Goal: Task Accomplishment & Management: Complete application form

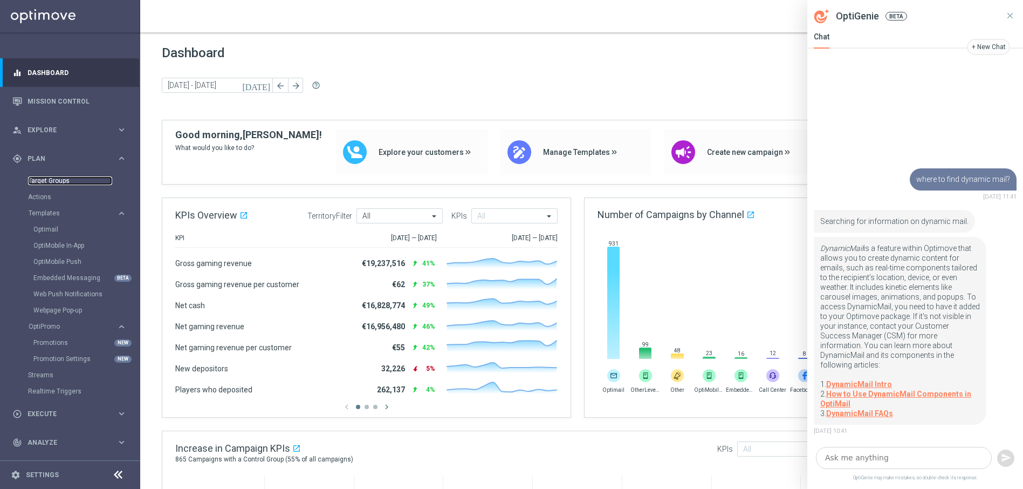
click at [47, 184] on link "Target Groups" at bounding box center [70, 180] width 84 height 9
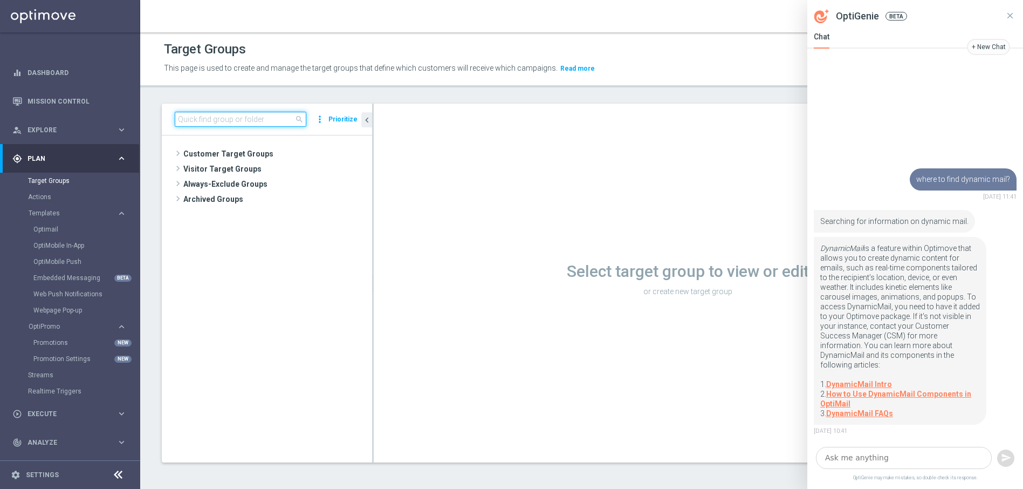
click at [212, 123] on input at bounding box center [241, 119] width 132 height 15
paste input "UK_CASINO_EMAIL | Stake >= 10 this quarter, no stakes prev 4 days"
type input "UK_CASINO_EMAIL | Stake >= 10 this quarter, no stakes prev 4 days"
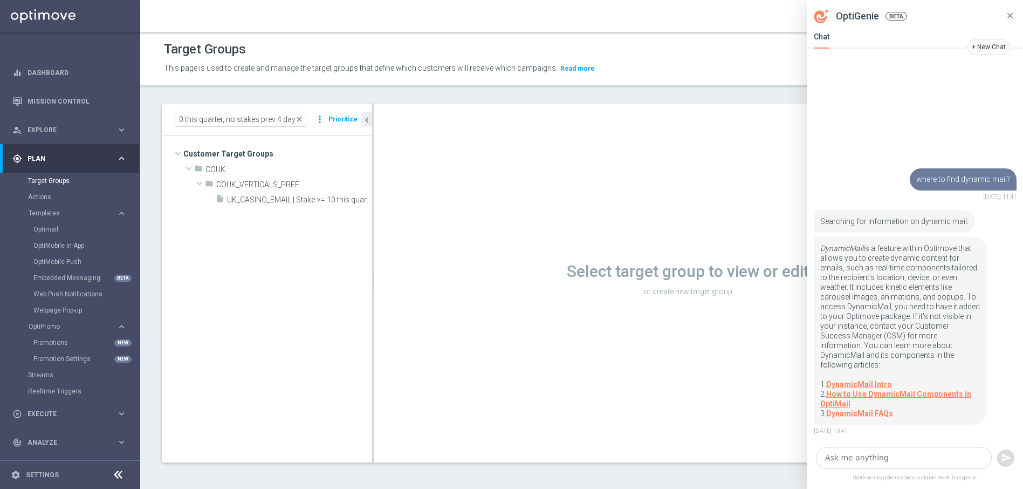
click at [1005, 16] on icon at bounding box center [1010, 16] width 10 height 10
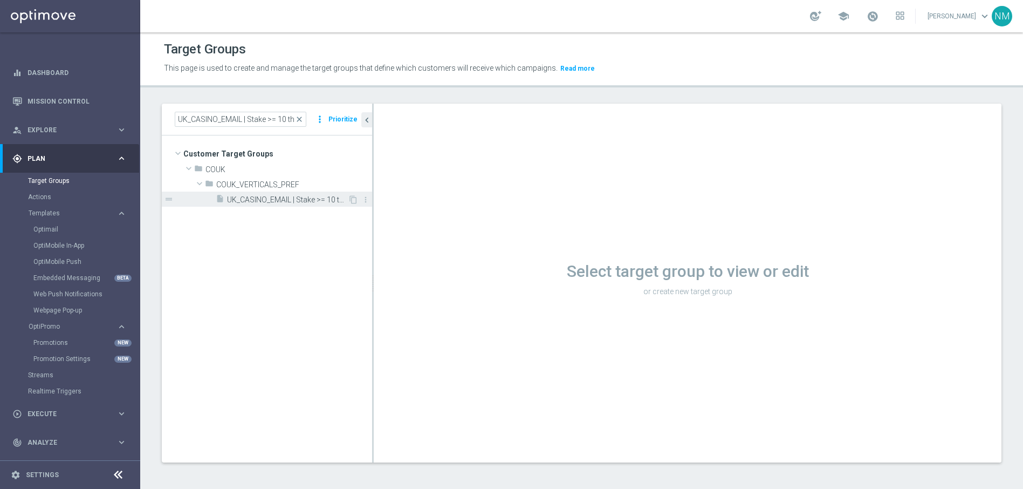
click at [282, 200] on span "UK_CASINO_EMAIL | Stake >= 10 this quarter, no stakes prev 4 days" at bounding box center [287, 199] width 121 height 9
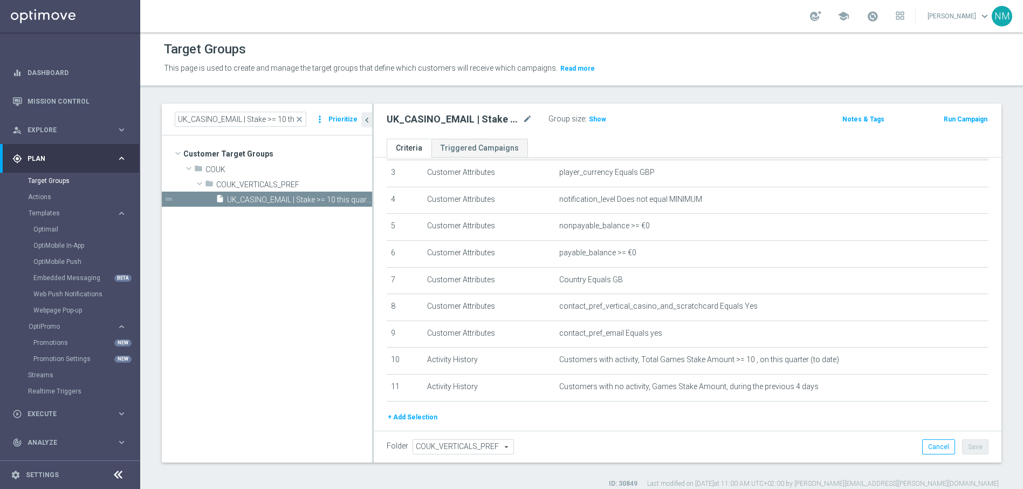
scroll to position [108, 0]
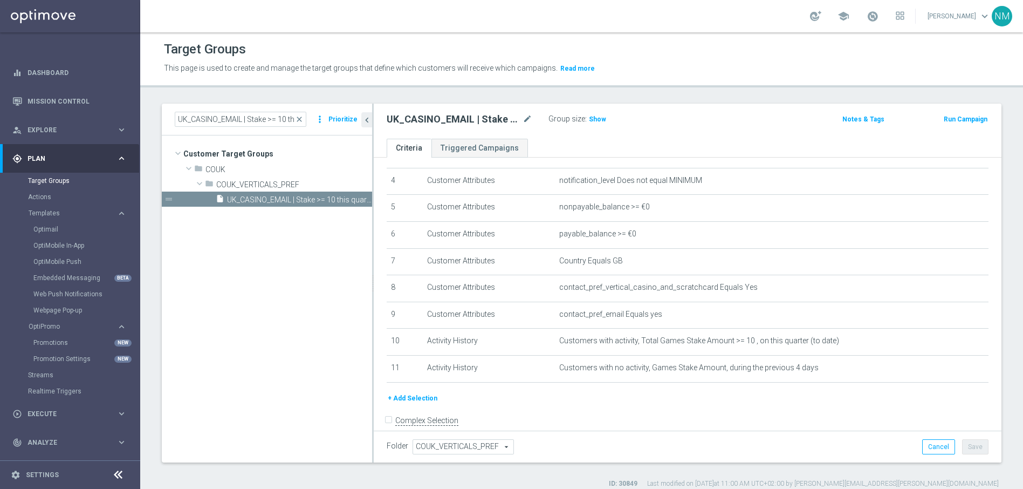
click at [414, 400] on button "+ Add Selection" at bounding box center [413, 398] width 52 height 12
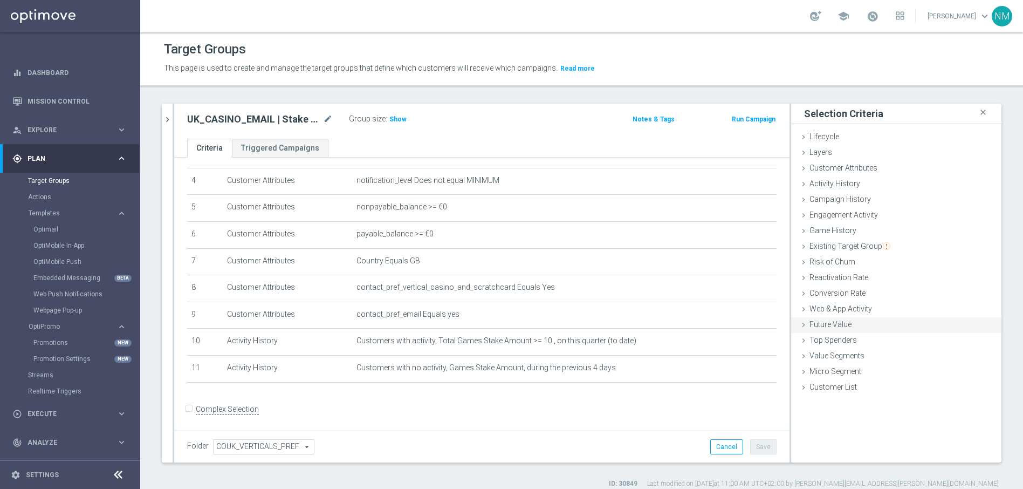
scroll to position [108, 0]
click at [820, 165] on span "Customer Attributes" at bounding box center [844, 167] width 68 height 9
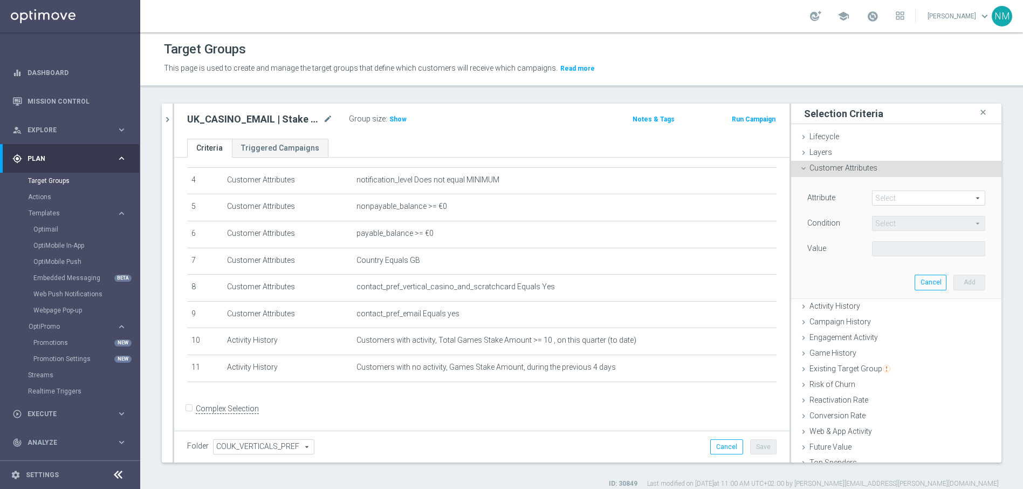
click at [880, 196] on span at bounding box center [929, 198] width 112 height 14
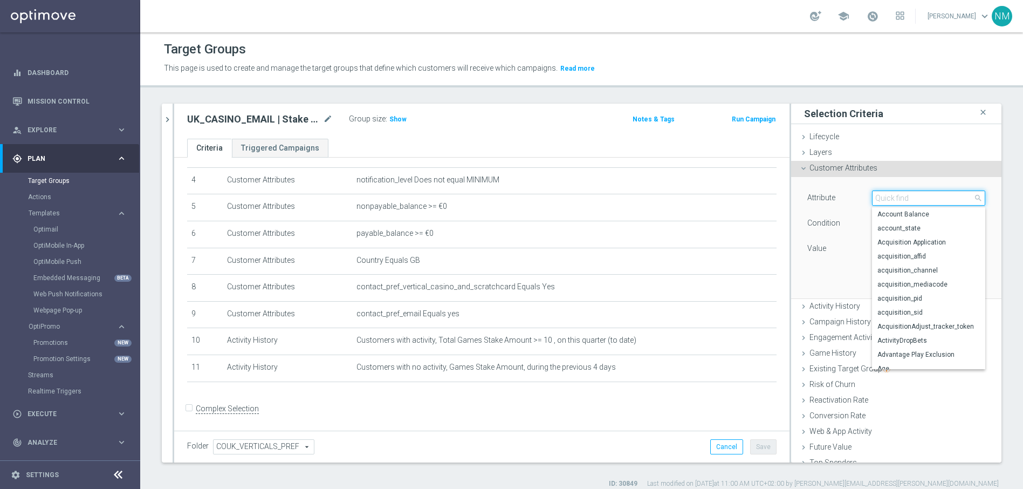
click at [881, 198] on input "search" at bounding box center [928, 197] width 113 height 15
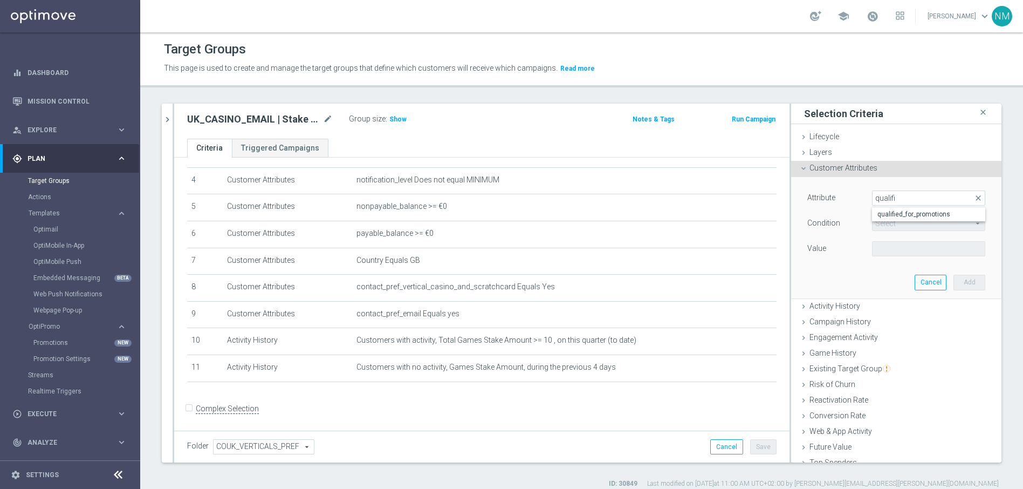
click at [895, 206] on div "Attribute Select arrow_drop_down qualifi close qualified_for_promotions" at bounding box center [896, 198] width 194 height 17
click at [898, 208] on div "Attribute Select arrow_drop_down search Condition Select arrow_drop_down search…" at bounding box center [896, 224] width 178 height 68
click at [893, 200] on span at bounding box center [929, 198] width 112 height 14
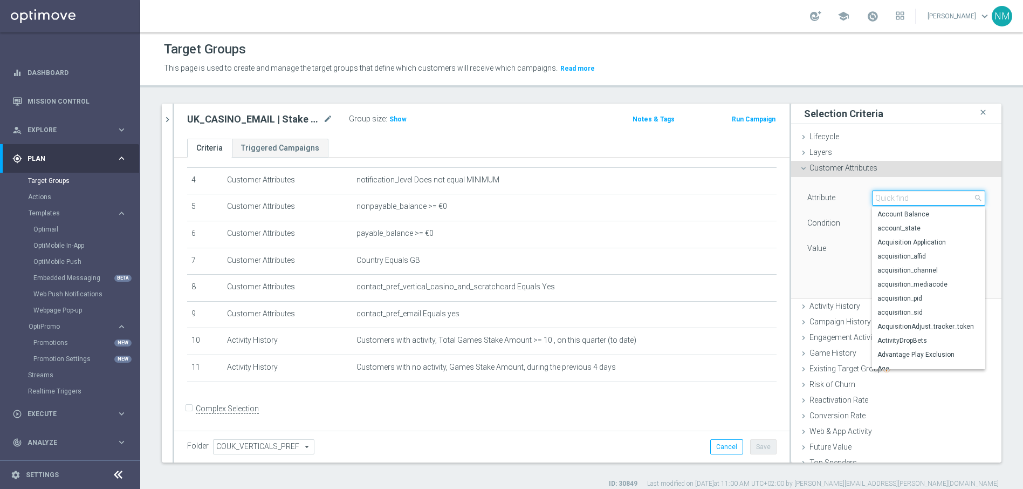
click at [892, 201] on input "search" at bounding box center [928, 197] width 113 height 15
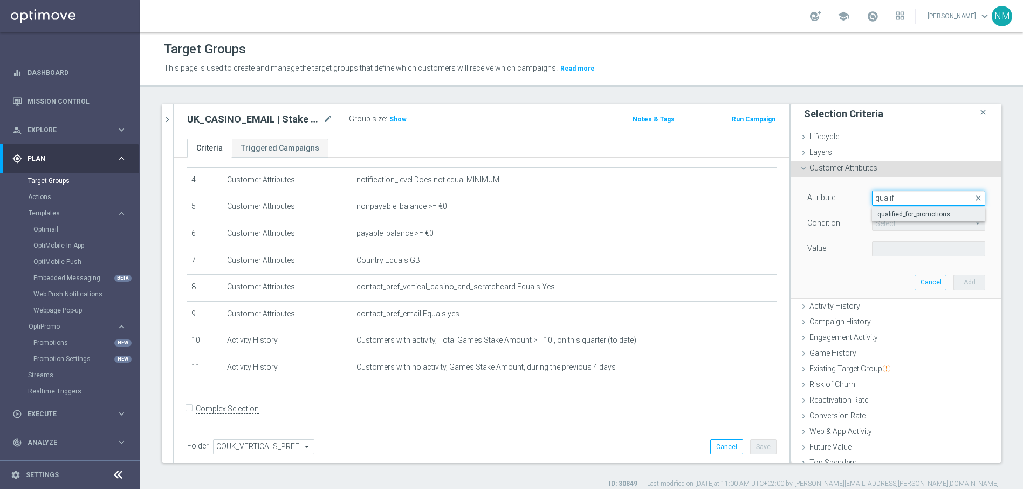
type input "qualif"
click at [887, 213] on span "qualified_for_promotions" at bounding box center [929, 214] width 102 height 9
type input "qualified_for_promotions"
type input "Equals"
click at [892, 223] on span "Equals" at bounding box center [929, 223] width 112 height 14
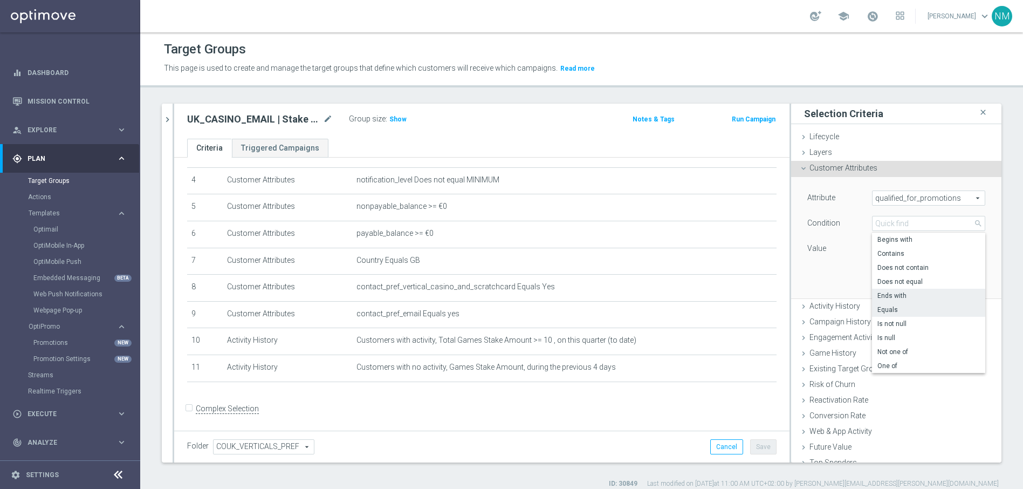
scroll to position [16, 0]
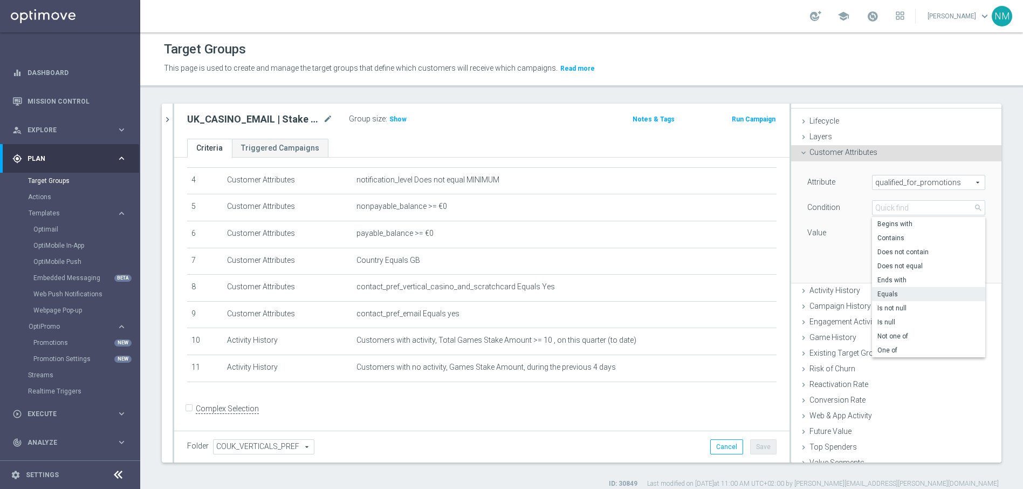
click at [892, 295] on span "Equals" at bounding box center [929, 294] width 102 height 9
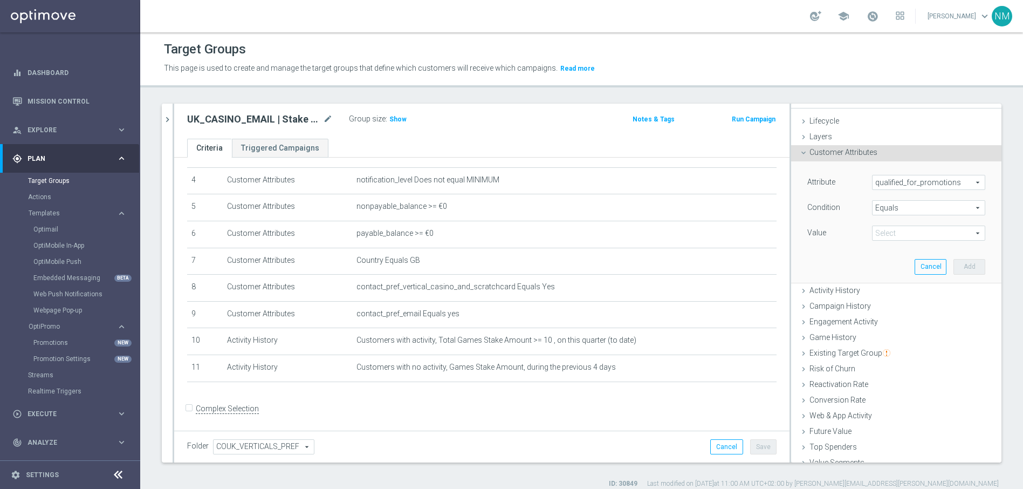
click at [895, 238] on span at bounding box center [929, 233] width 112 height 14
click at [891, 264] on span "true" at bounding box center [929, 263] width 102 height 9
type input "true"
click at [967, 264] on button "Add" at bounding box center [970, 266] width 32 height 15
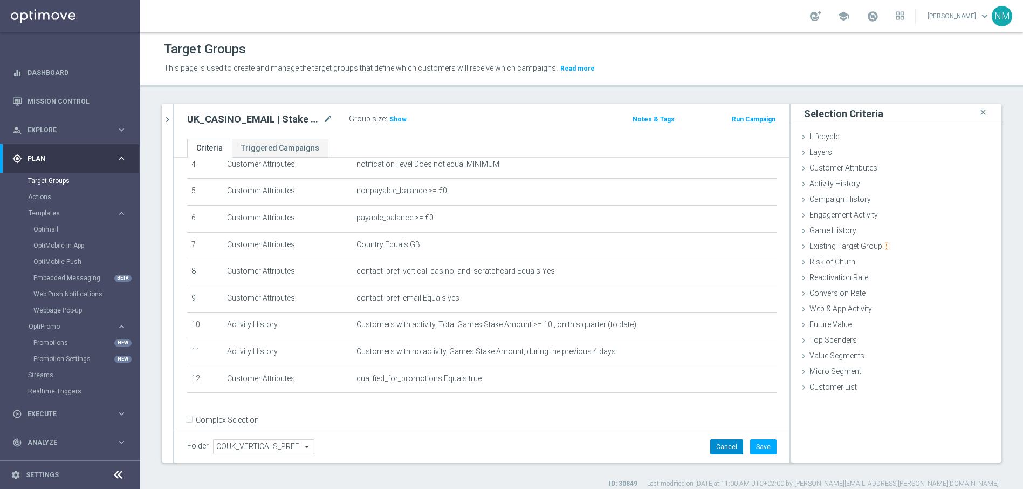
scroll to position [131, 0]
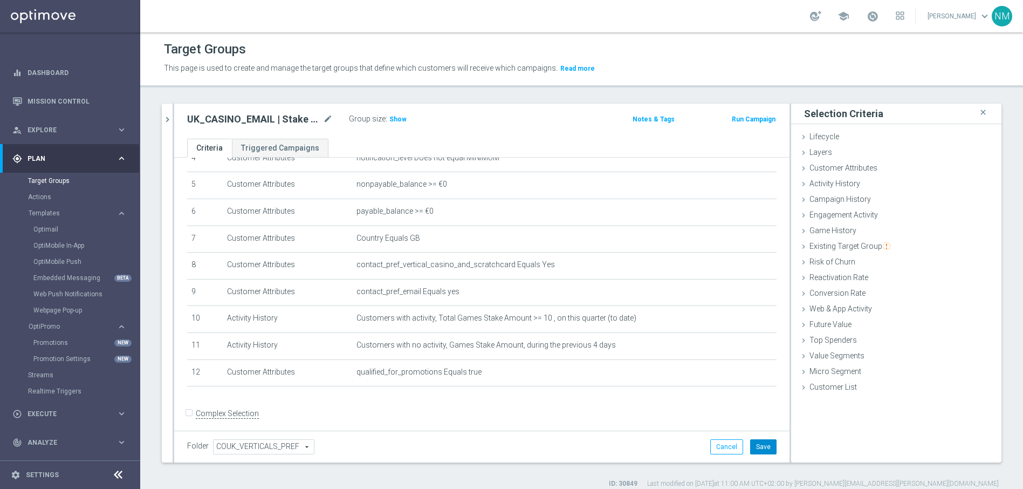
click at [750, 451] on button "Save" at bounding box center [763, 446] width 26 height 15
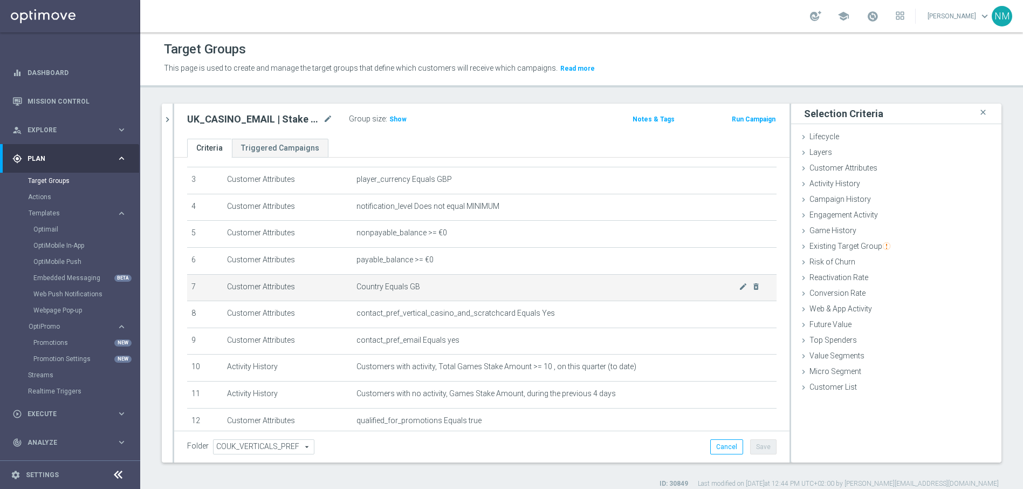
scroll to position [80, 0]
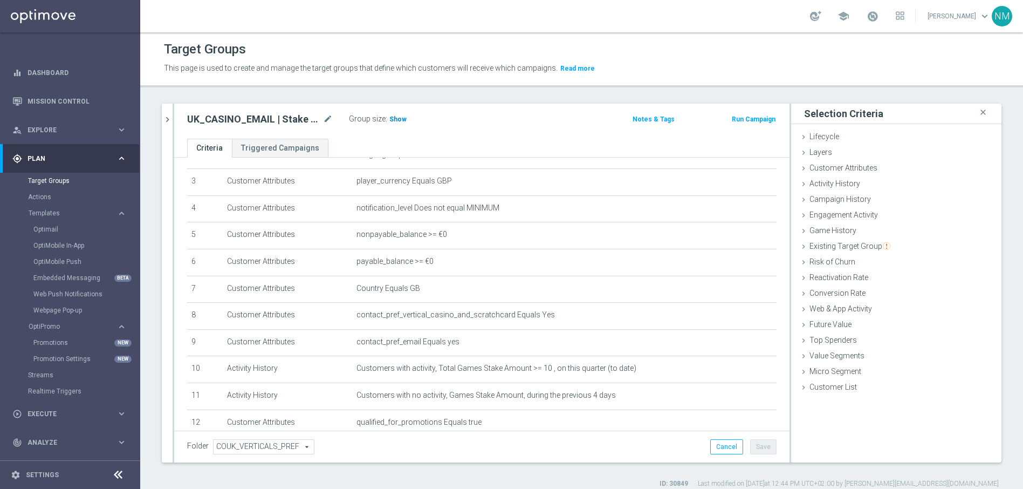
click at [399, 115] on span "Show" at bounding box center [397, 119] width 17 height 8
click at [78, 165] on div "gps_fixed Plan keyboard_arrow_right" at bounding box center [69, 158] width 139 height 29
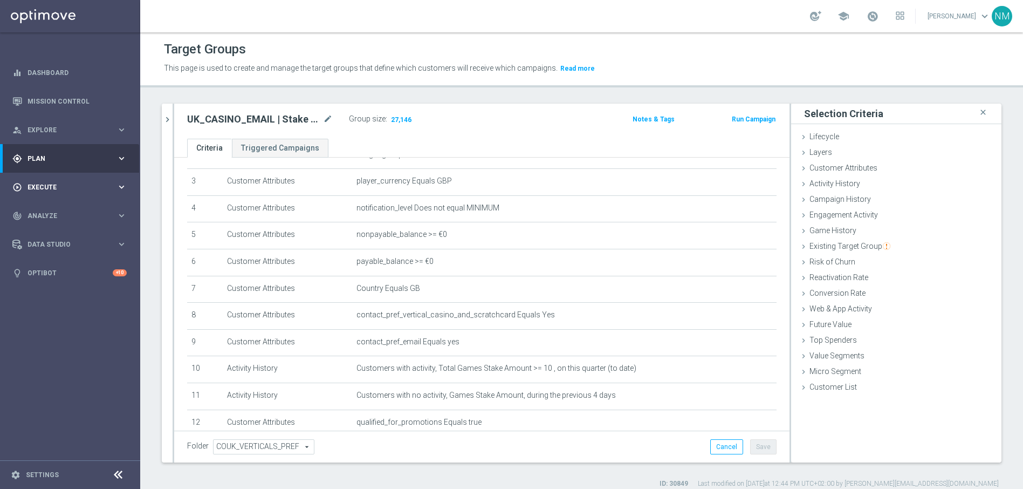
click at [72, 194] on div "play_circle_outline Execute keyboard_arrow_right" at bounding box center [69, 187] width 139 height 29
click at [76, 210] on link "Campaign Builder" at bounding box center [70, 209] width 84 height 9
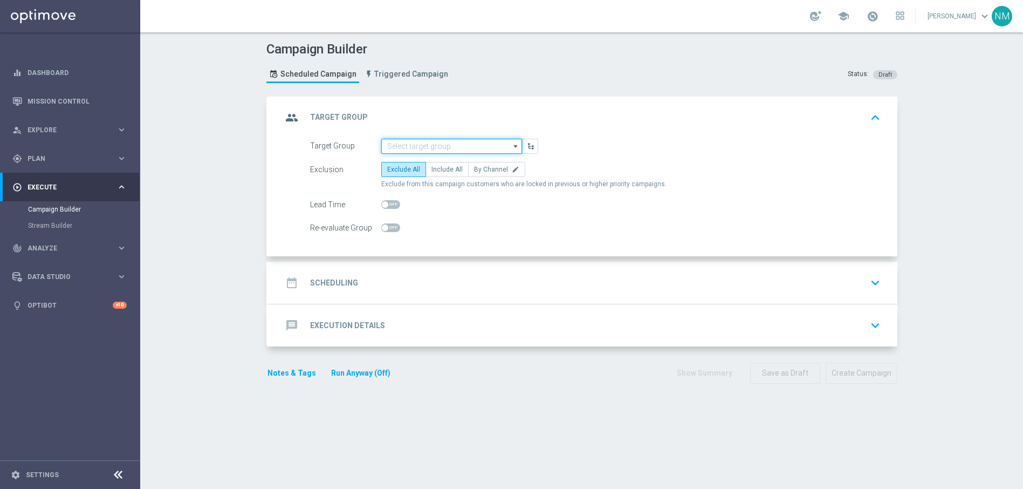
click at [399, 145] on input at bounding box center [451, 146] width 141 height 15
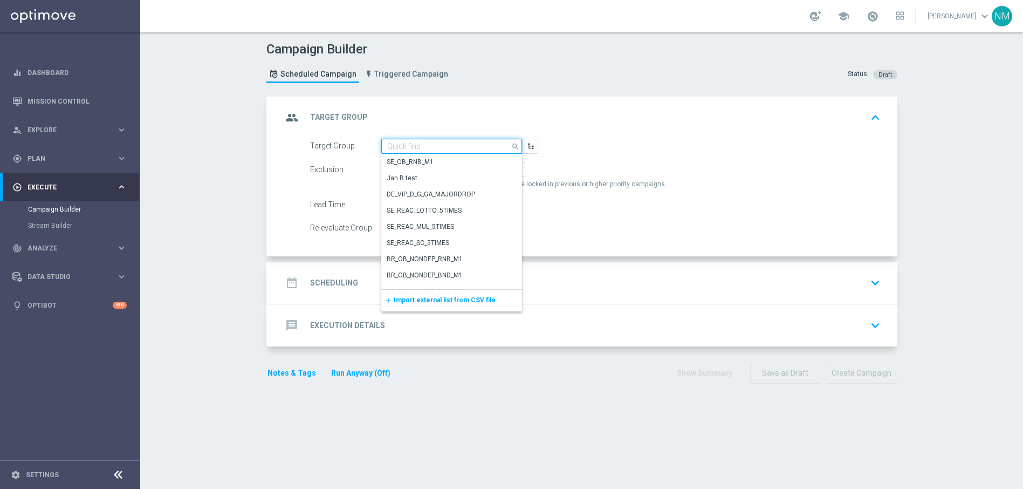
click at [404, 146] on input at bounding box center [451, 146] width 141 height 15
paste input "UK_CASINO_EMAIL | Stake >= 10 this quarter, no stakes prev 4 days"
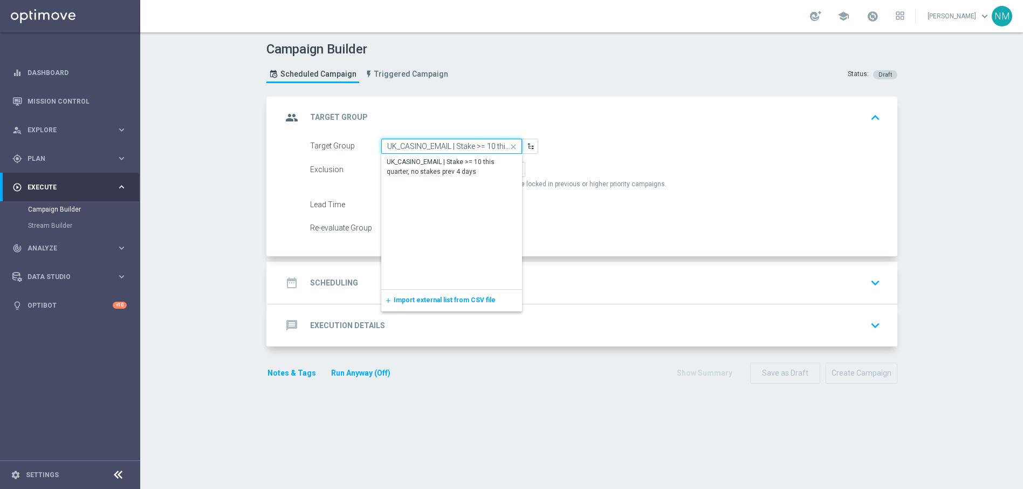
scroll to position [0, 99]
click at [462, 168] on div "UK_CASINO_EMAIL | Stake >= 10 this quarter, no stakes prev 4 days" at bounding box center [452, 166] width 130 height 19
type input "UK_CASINO_EMAIL | Stake >= 10 this quarter, no stakes prev 4 days"
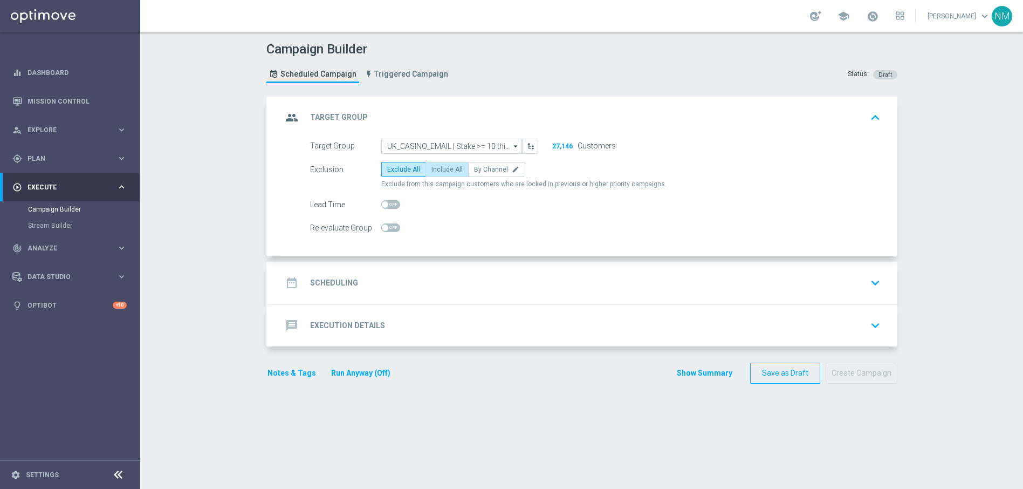
click at [440, 169] on span "Include All" at bounding box center [447, 170] width 31 height 8
click at [439, 169] on input "Include All" at bounding box center [435, 171] width 7 height 7
radio input "true"
click at [501, 278] on div "date_range Scheduling keyboard_arrow_down" at bounding box center [583, 282] width 603 height 20
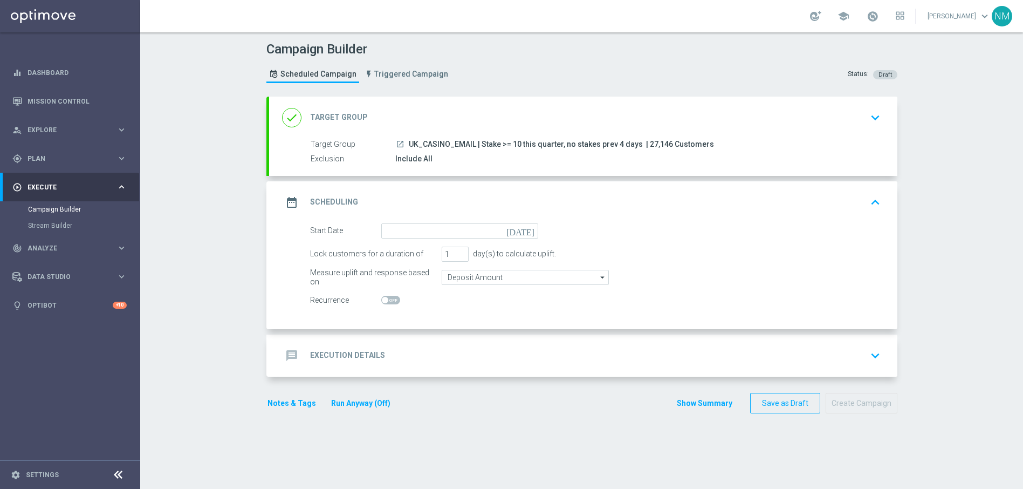
click at [757, 129] on div "done Target Group keyboard_arrow_down" at bounding box center [583, 118] width 628 height 42
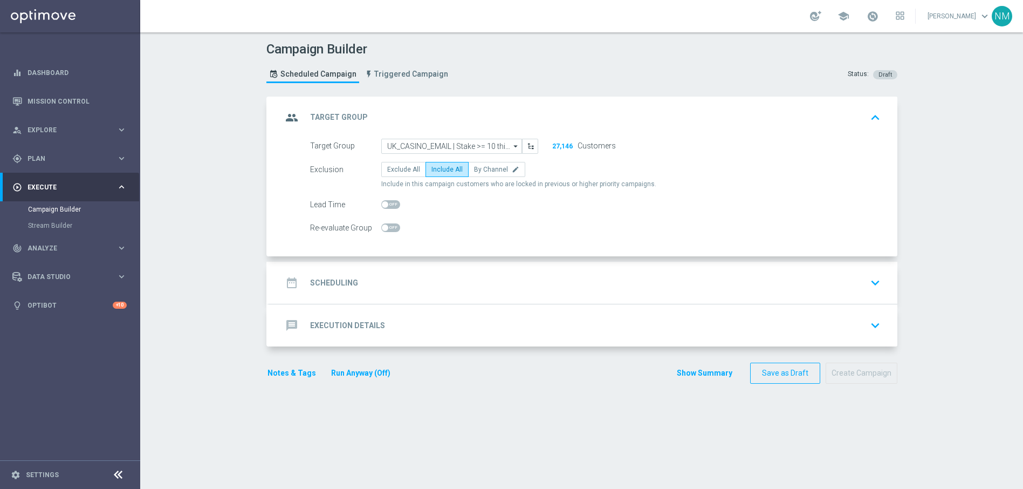
click at [873, 118] on icon "keyboard_arrow_up" at bounding box center [875, 118] width 16 height 16
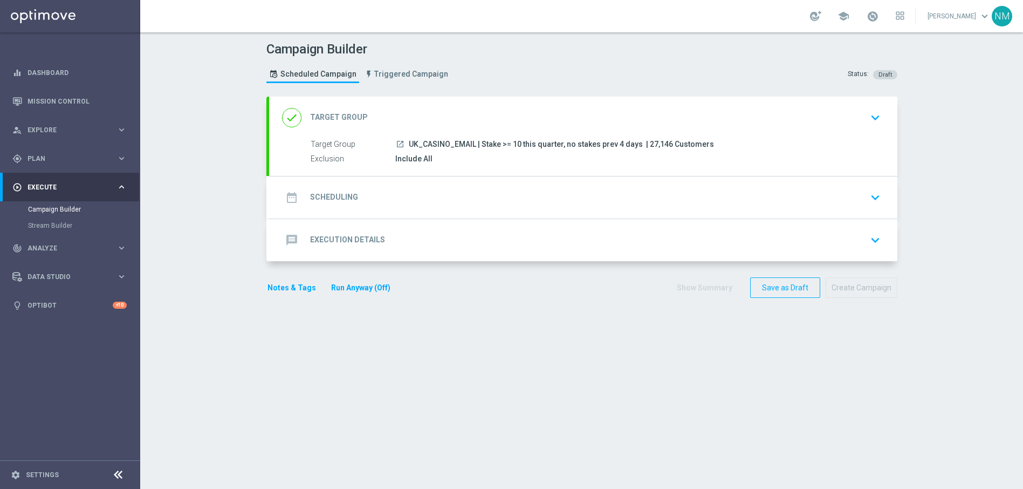
click at [396, 202] on div "date_range Scheduling keyboard_arrow_down" at bounding box center [583, 197] width 603 height 20
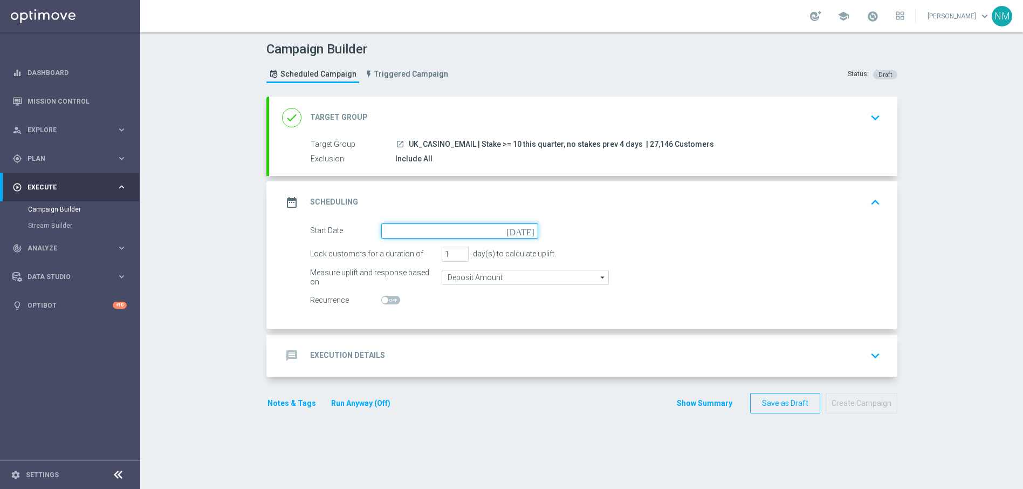
click at [412, 228] on input at bounding box center [459, 230] width 157 height 15
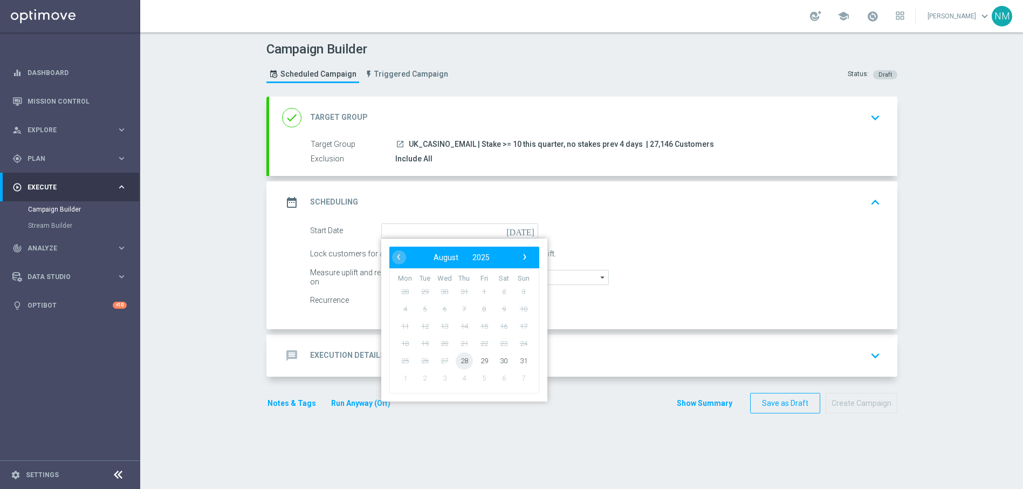
click at [457, 361] on span "28" at bounding box center [463, 360] width 17 height 17
type input "[DATE]"
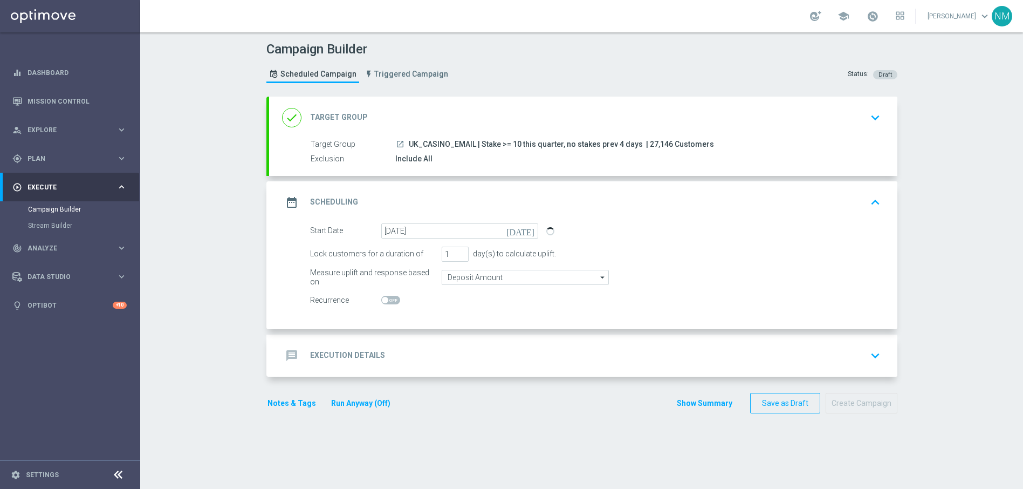
click at [425, 350] on div "message Execution Details keyboard_arrow_down" at bounding box center [583, 355] width 603 height 20
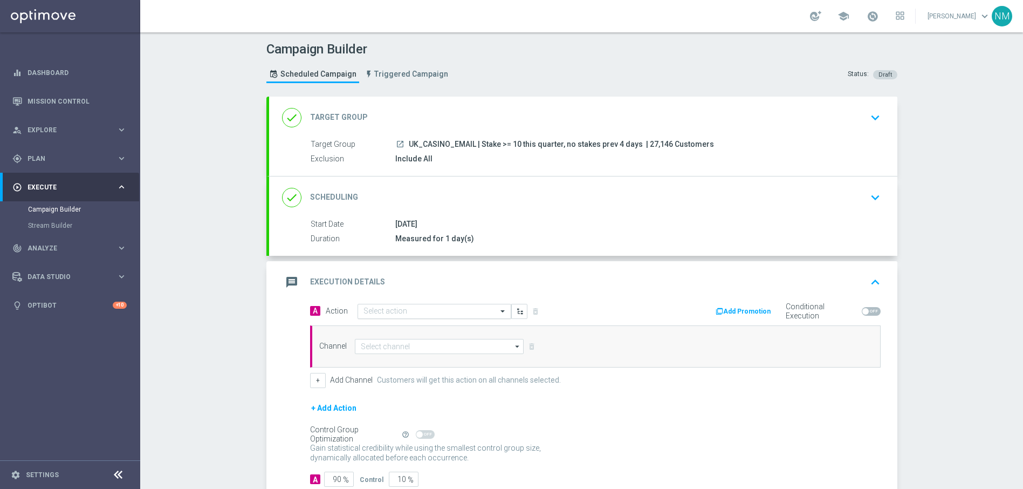
click at [400, 314] on input "text" at bounding box center [424, 311] width 120 height 9
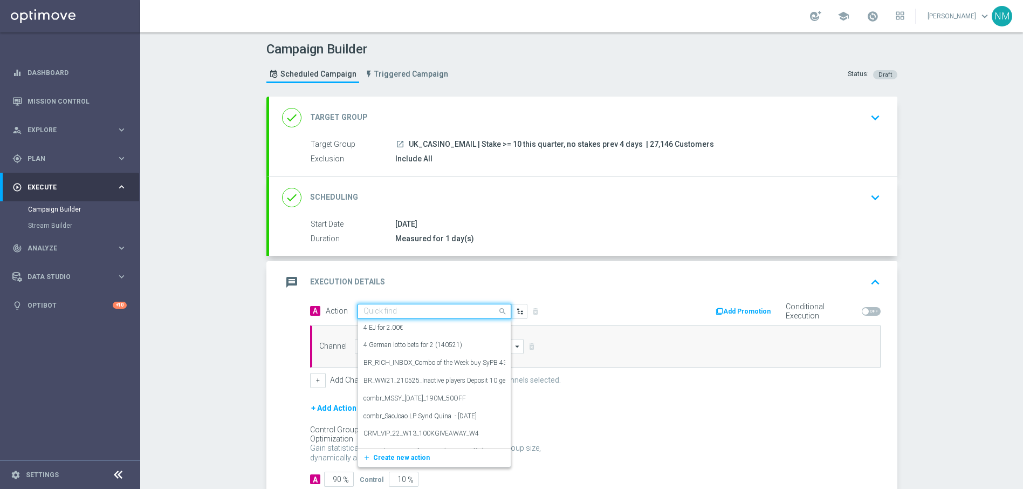
paste input "en_GB__ARISTOCRATS_DEP_STAKE_GET__NVIP_EMA_TAC_GM"
type input "en_GB__ARISTOCRATS_DEP_STAKE_GET__NVIP_EMA_TAC_GM"
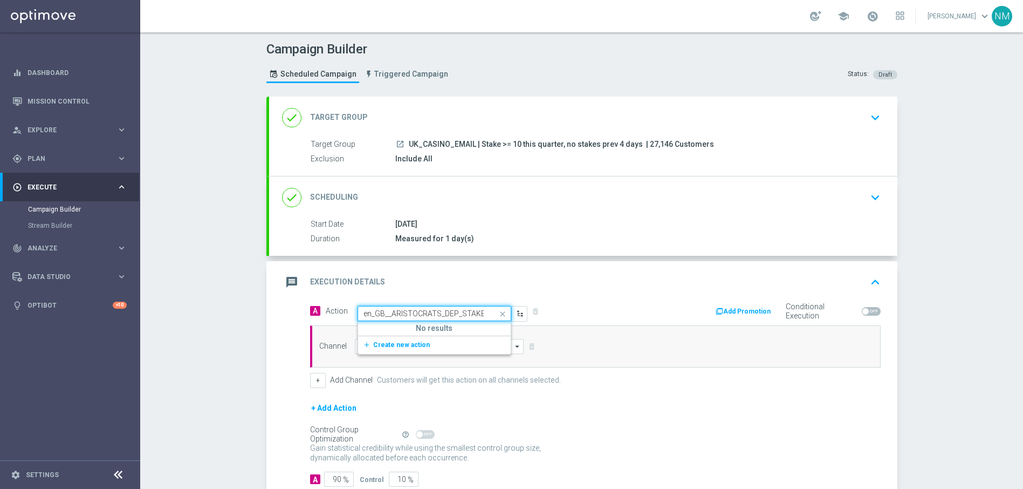
scroll to position [0, 90]
click at [402, 343] on span "Create new action" at bounding box center [401, 345] width 57 height 8
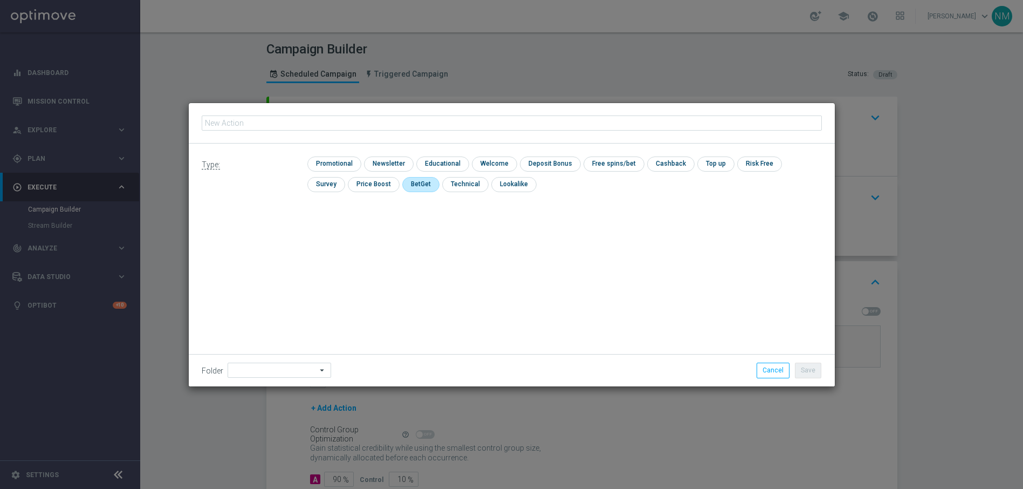
type input "en_GB__ARISTOCRATS_DEP_STAKE_GET__NVIP_EMA_TAC_GM"
click at [346, 166] on input "checkbox" at bounding box center [332, 163] width 51 height 15
checkbox input "true"
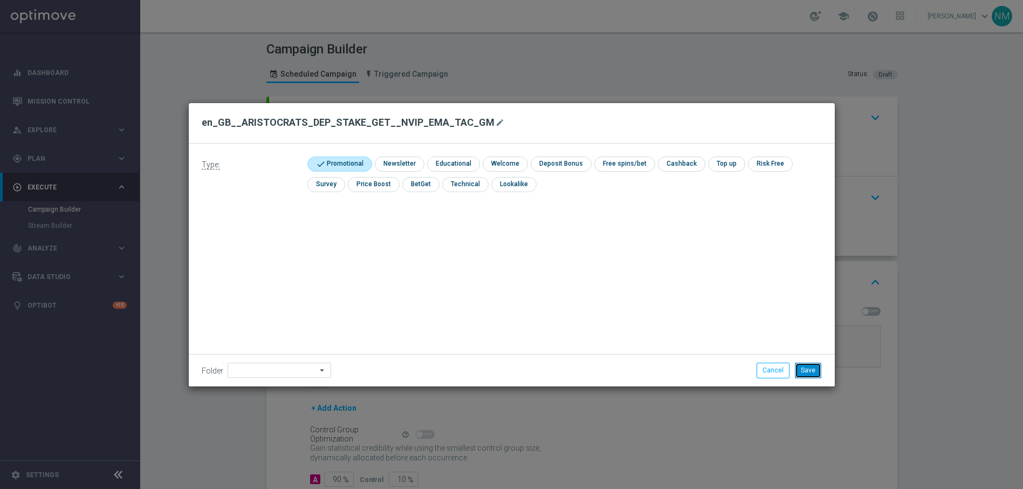
click at [800, 369] on button "Save" at bounding box center [808, 369] width 26 height 15
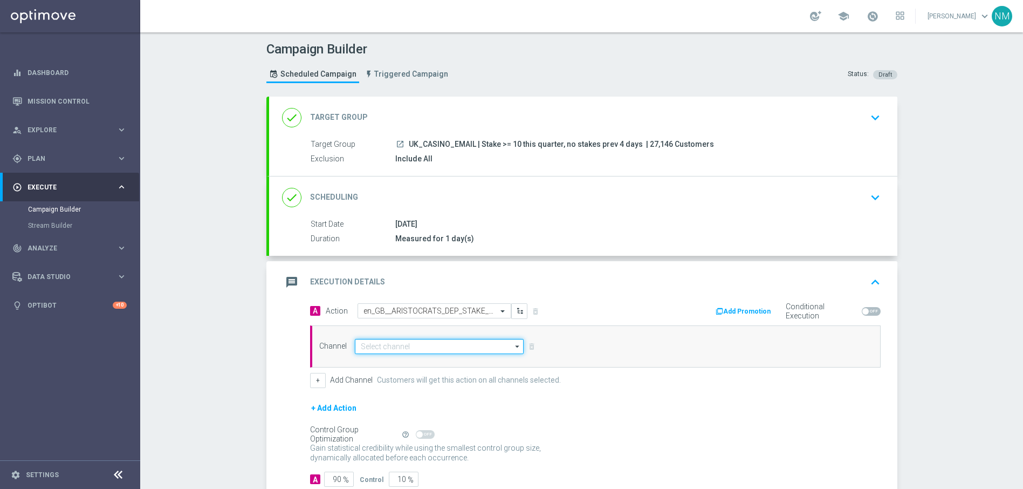
click at [440, 350] on input at bounding box center [439, 346] width 169 height 15
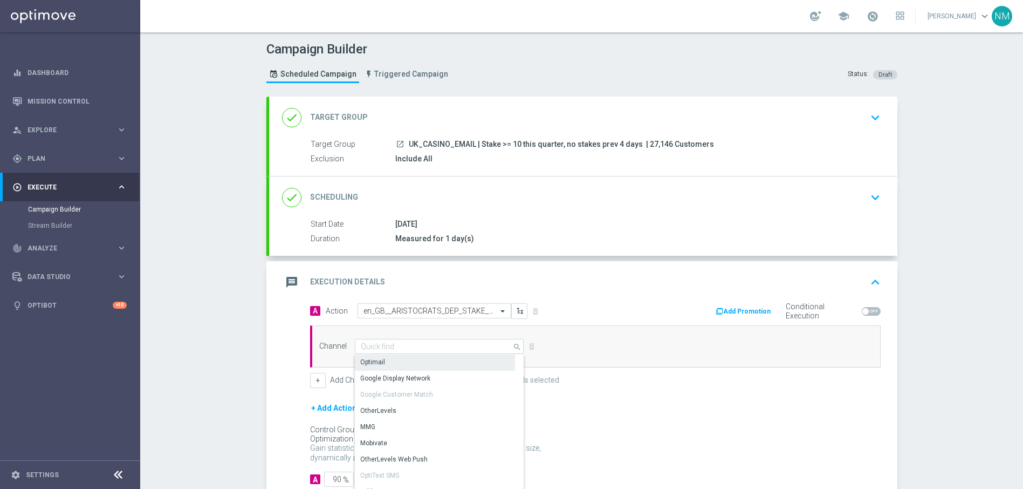
click at [376, 361] on div "Optimail" at bounding box center [372, 362] width 25 height 10
type input "Optimail"
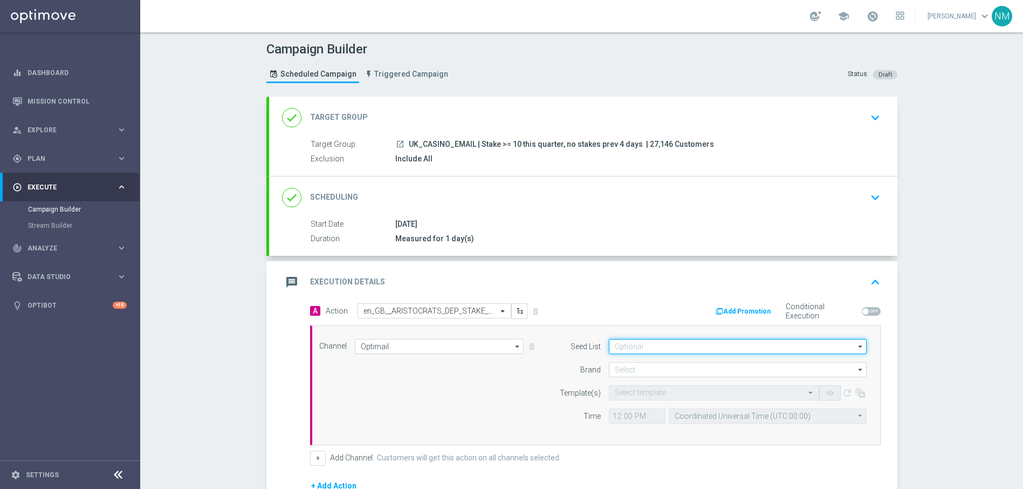
click at [712, 346] on input at bounding box center [738, 346] width 258 height 15
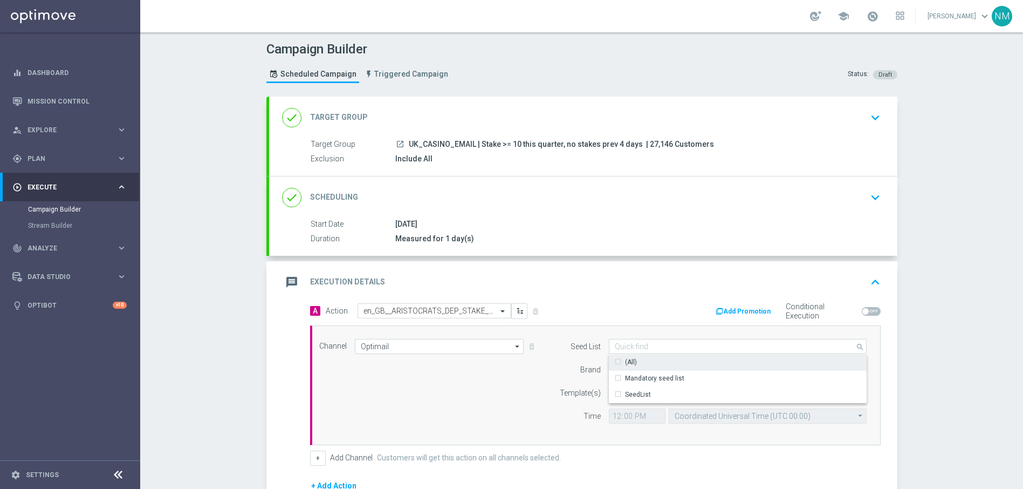
drag, startPoint x: 636, startPoint y: 374, endPoint x: 603, endPoint y: 375, distance: 32.9
click at [635, 374] on div "Mandatory seed list" at bounding box center [654, 378] width 59 height 10
drag, startPoint x: 556, startPoint y: 375, endPoint x: 592, endPoint y: 367, distance: 37.0
click at [557, 375] on div "Brand" at bounding box center [573, 369] width 55 height 15
type input "Mandatory seed list"
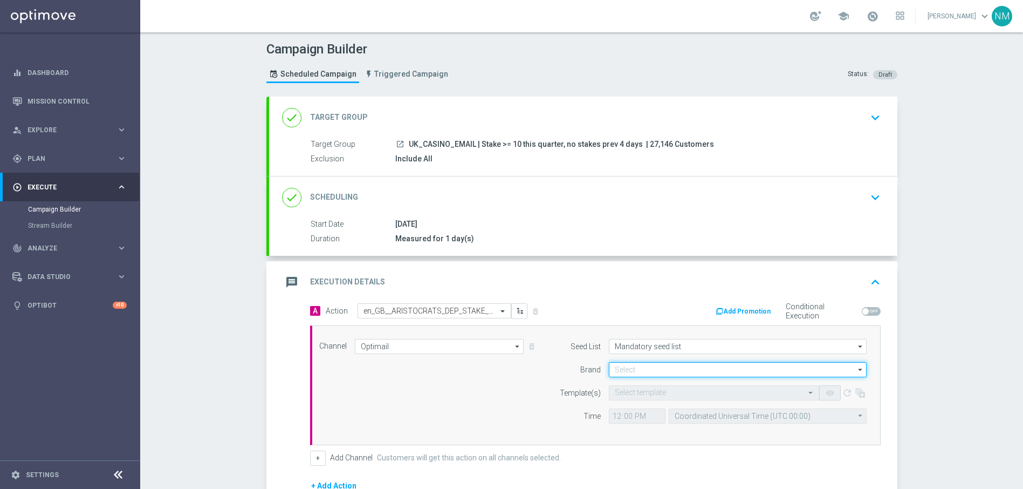
click at [618, 368] on input at bounding box center [738, 369] width 258 height 15
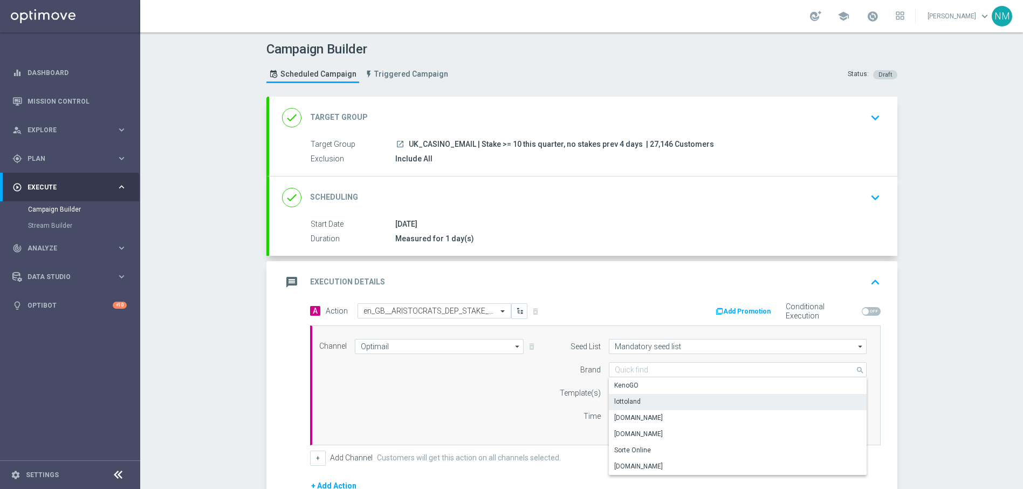
click at [633, 405] on div "lottoland" at bounding box center [627, 401] width 26 height 10
type input "lottoland"
click at [635, 396] on input "text" at bounding box center [703, 392] width 177 height 9
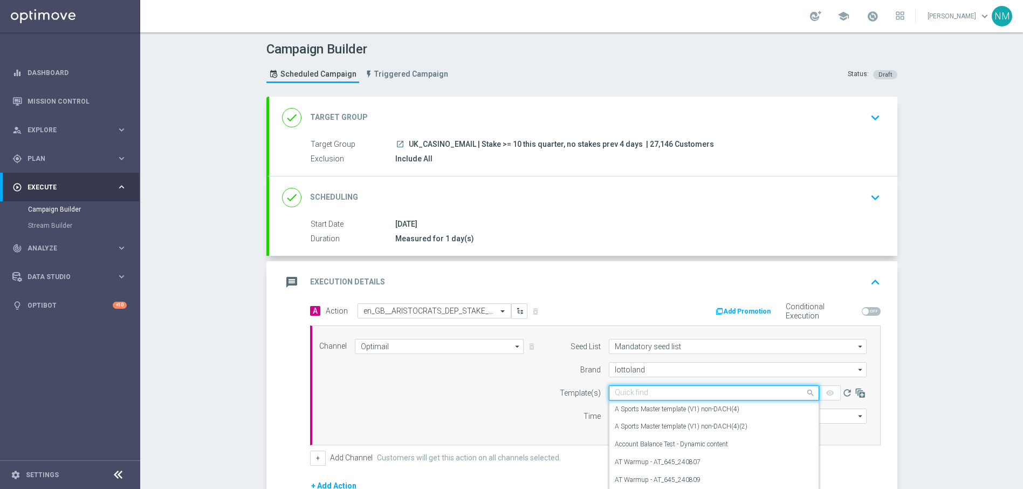
paste input "en_GB__ARISTOCRATS_DEP_STAKE_GET__NVIP_EMA_TAC_GM"
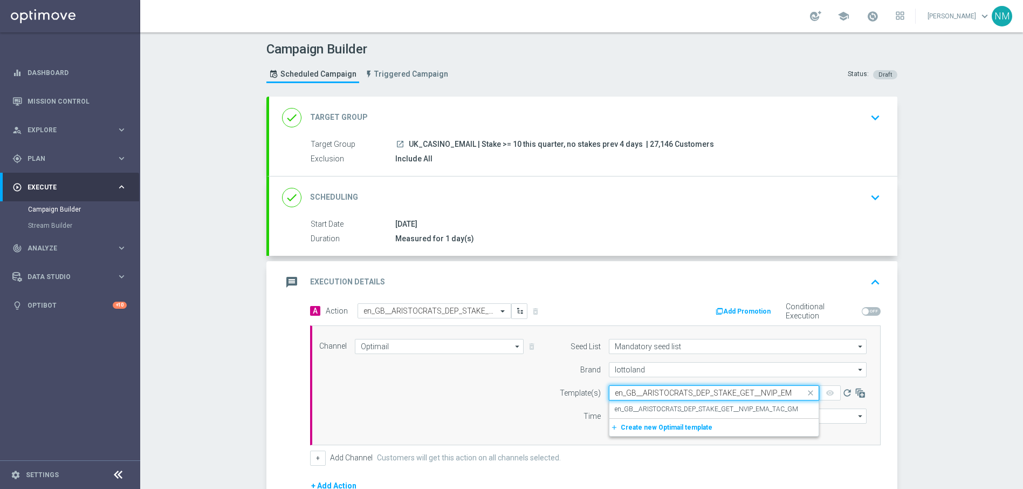
scroll to position [0, 33]
click at [651, 405] on label "en_GB__ARISTOCRATS_DEP_STAKE_GET__NVIP_EMA_TAC_GM" at bounding box center [706, 409] width 183 height 9
type input "en_GB__ARISTOCRATS_DEP_STAKE_GET__NVIP_EMA_TAC_GM"
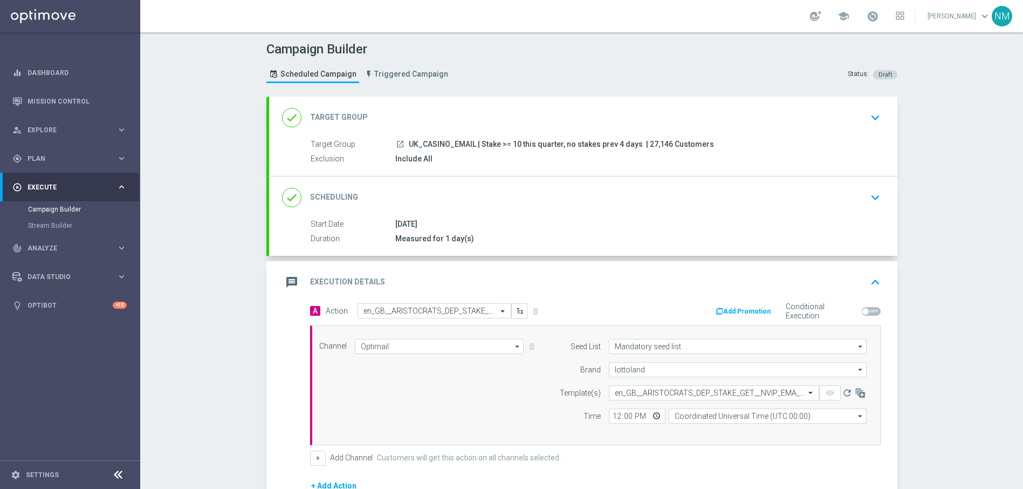
scroll to position [0, 0]
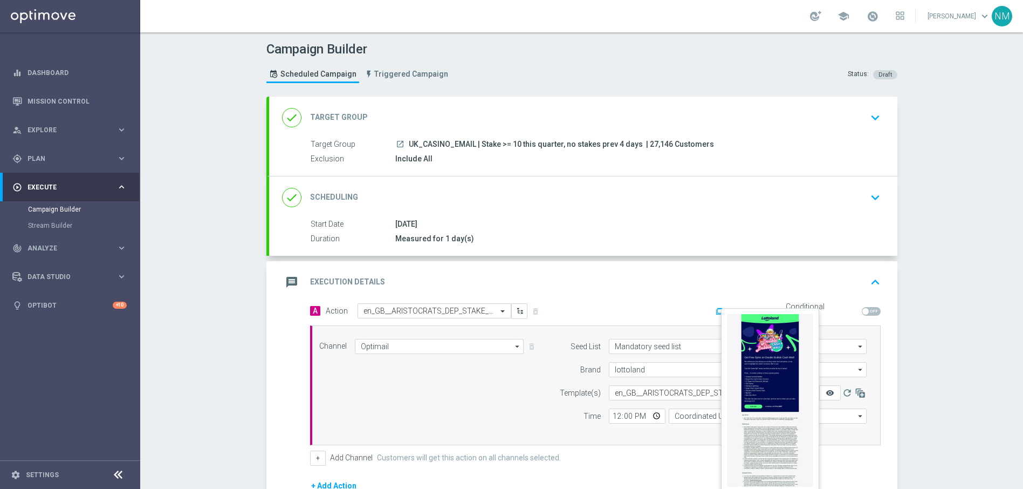
click at [827, 389] on icon "remove_red_eye" at bounding box center [830, 392] width 9 height 9
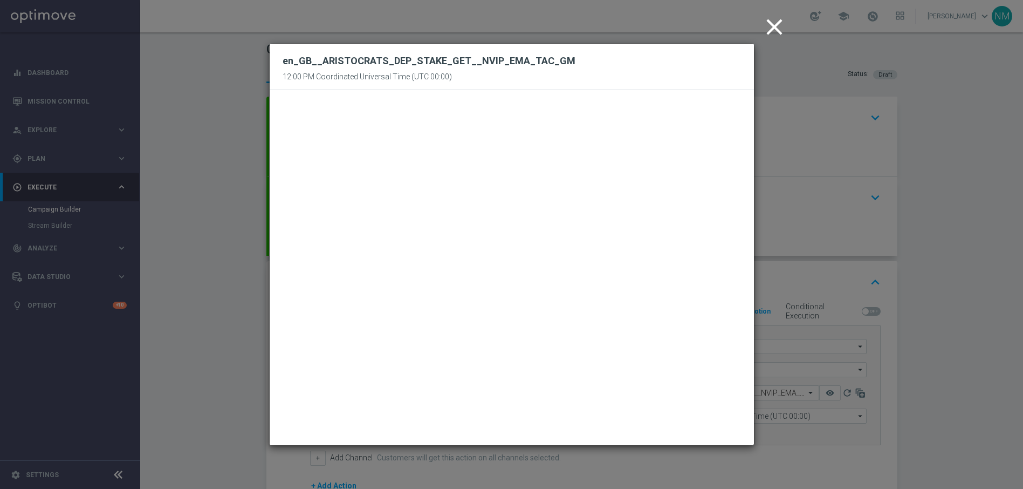
click at [772, 25] on icon "close" at bounding box center [774, 26] width 27 height 27
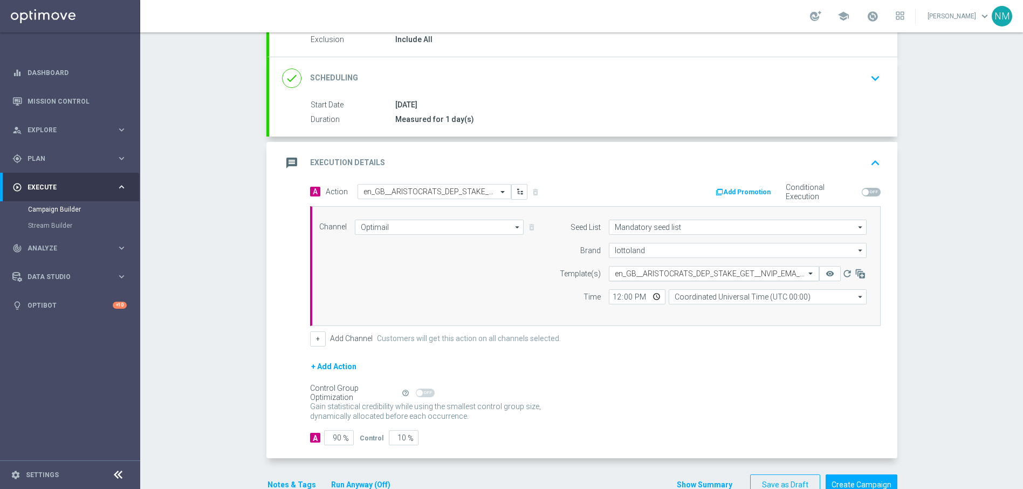
scroll to position [147, 0]
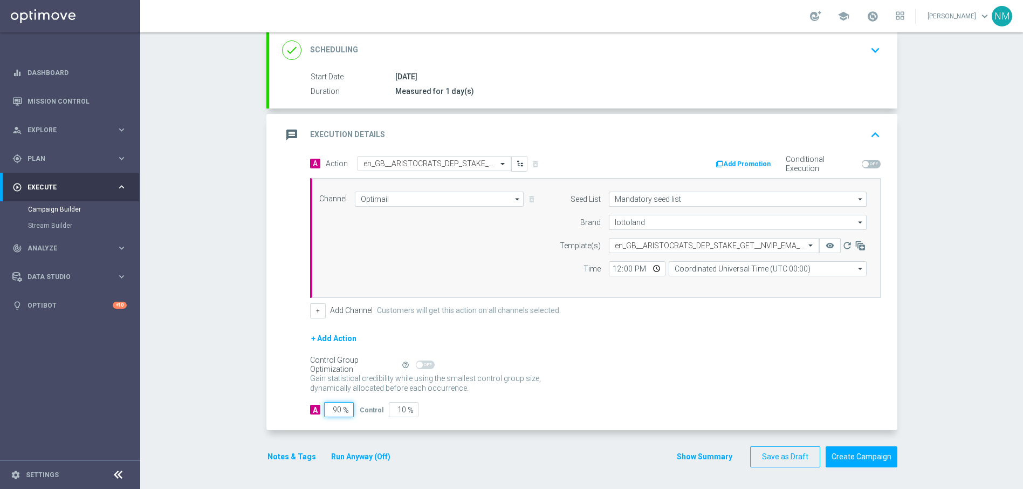
click at [332, 406] on input "90" at bounding box center [339, 409] width 30 height 15
type input "0"
type input "100"
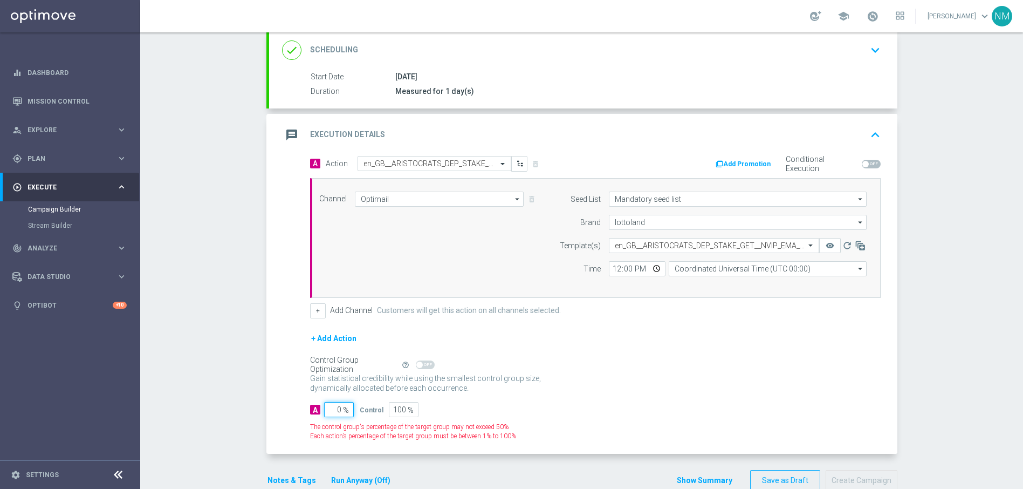
type input "10"
type input "90"
type input "100"
type input "0"
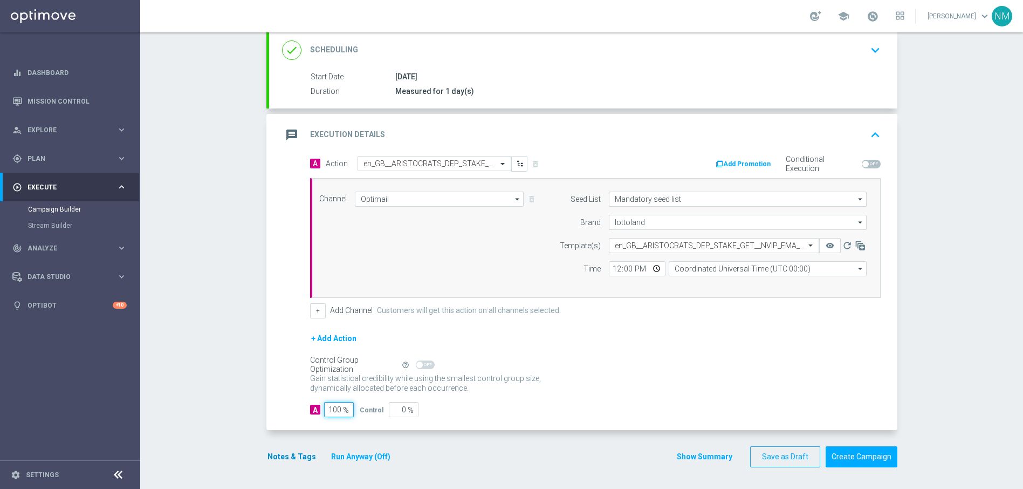
type input "100"
click at [294, 453] on button "Notes & Tags" at bounding box center [291, 456] width 51 height 13
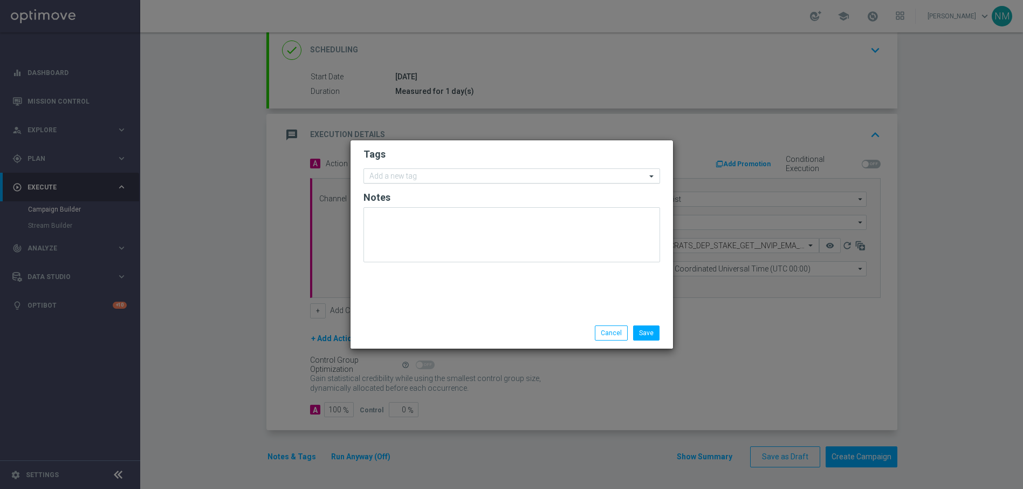
click at [425, 170] on div "Add a new tag" at bounding box center [505, 175] width 282 height 13
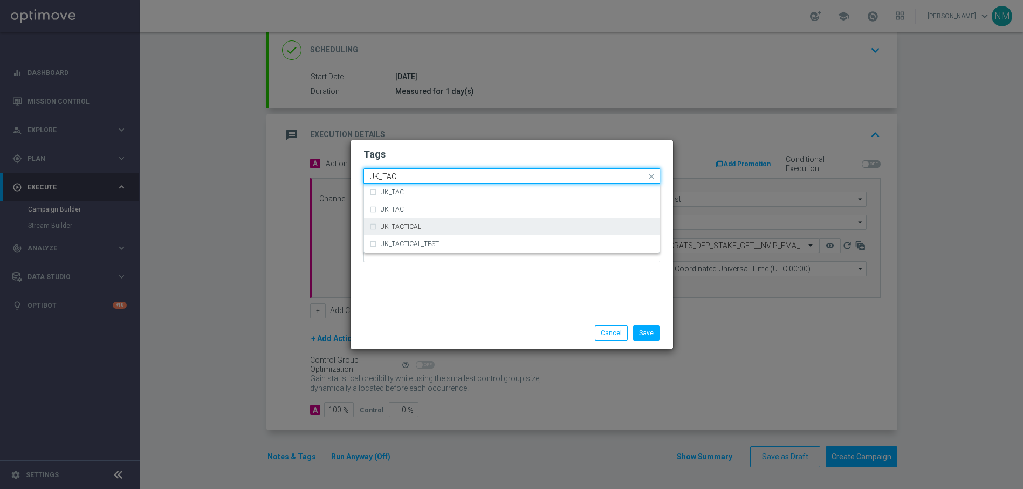
click at [439, 224] on div "UK_TACTICAL" at bounding box center [517, 226] width 274 height 6
type input "UK_TAC"
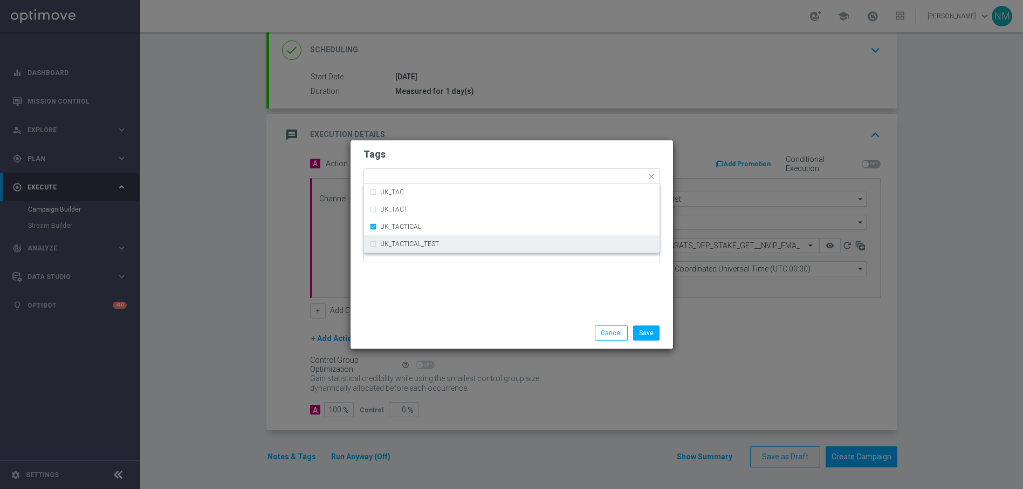
click at [526, 284] on div "Tags Quick find × UK_TACTICAL UK_TAC UK_TACT UK_TACTICAL UK_TACTICAL_TEST Notes" at bounding box center [512, 228] width 323 height 177
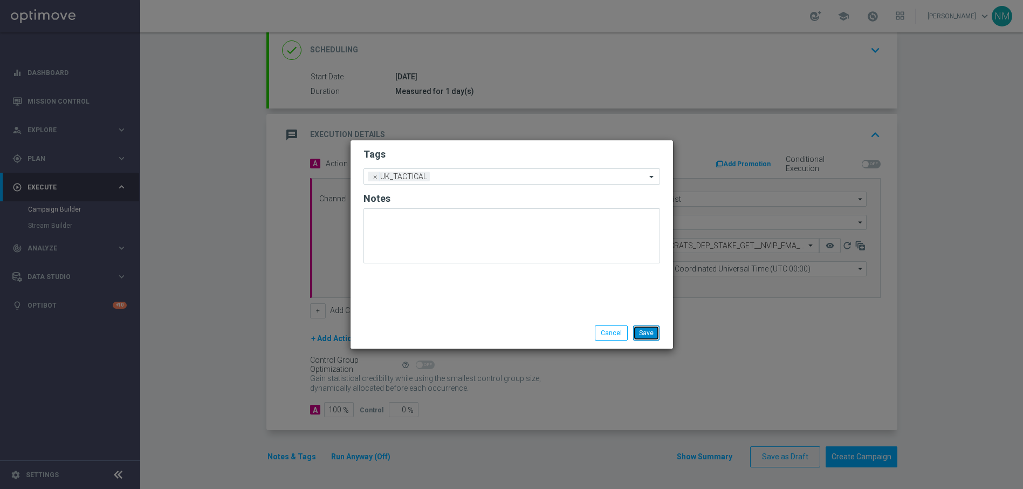
click at [648, 333] on button "Save" at bounding box center [646, 332] width 26 height 15
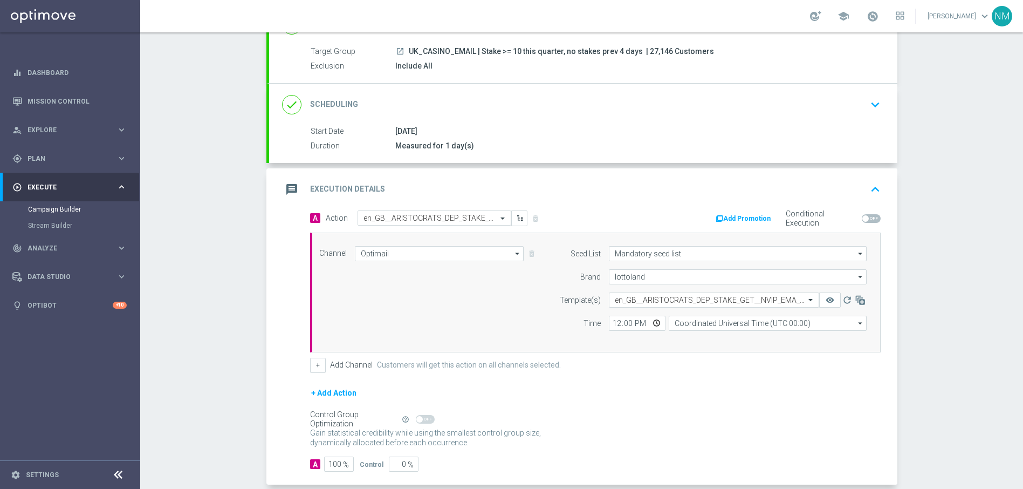
scroll to position [132, 0]
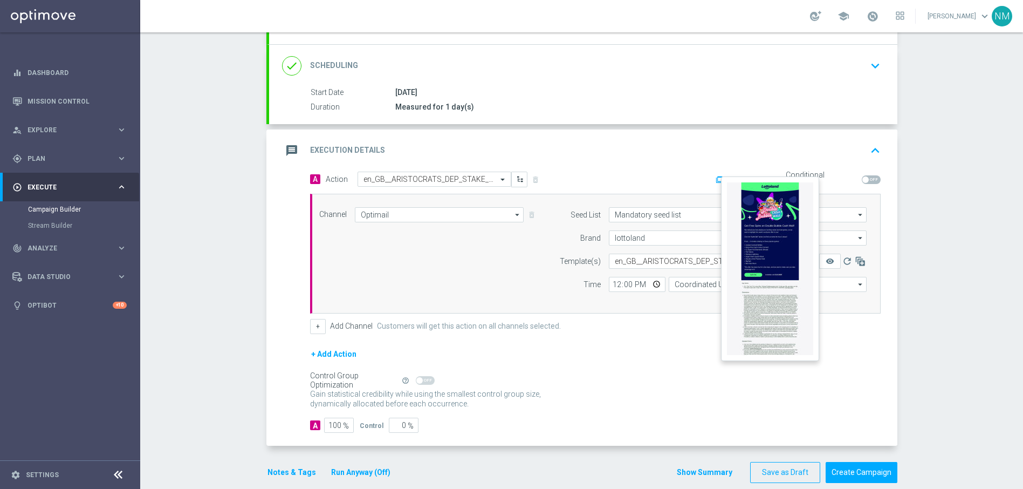
click at [836, 262] on button "remove_red_eye" at bounding box center [830, 261] width 22 height 15
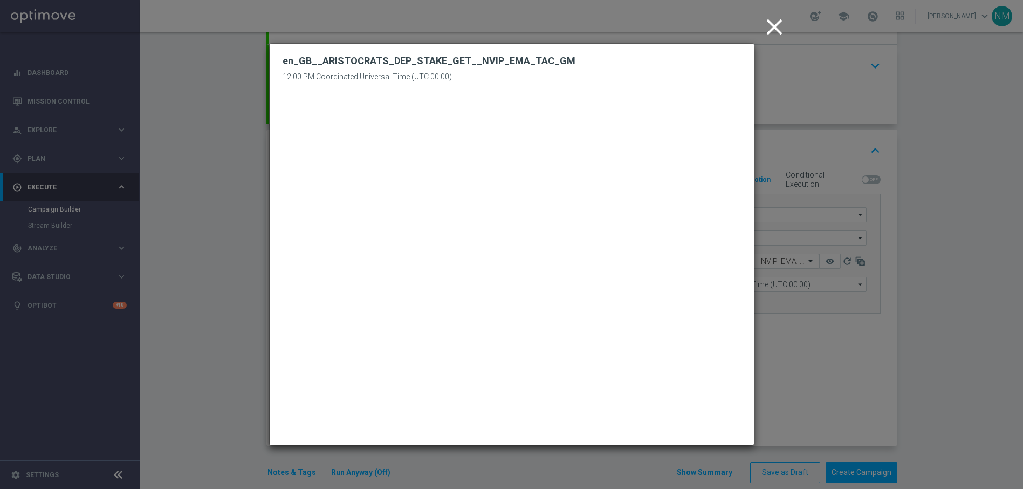
click at [767, 28] on icon "close" at bounding box center [774, 26] width 27 height 27
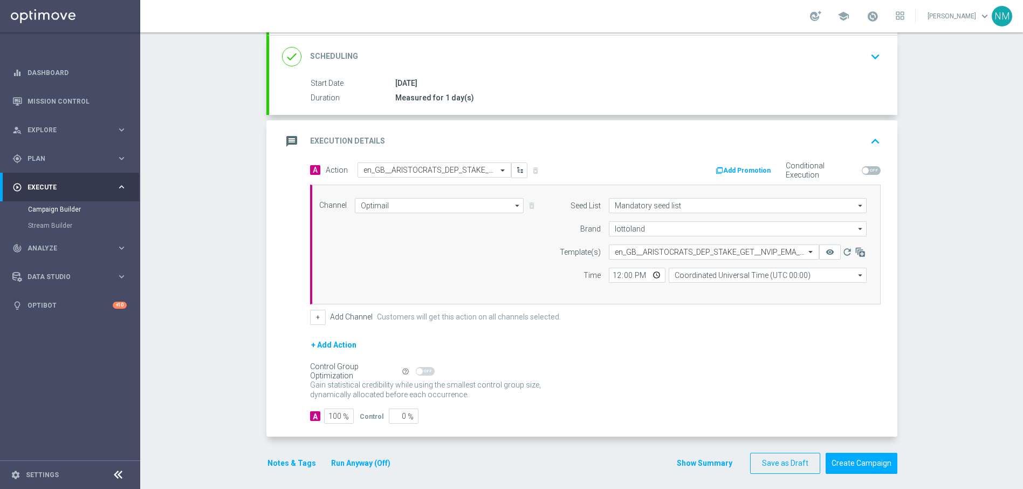
scroll to position [147, 0]
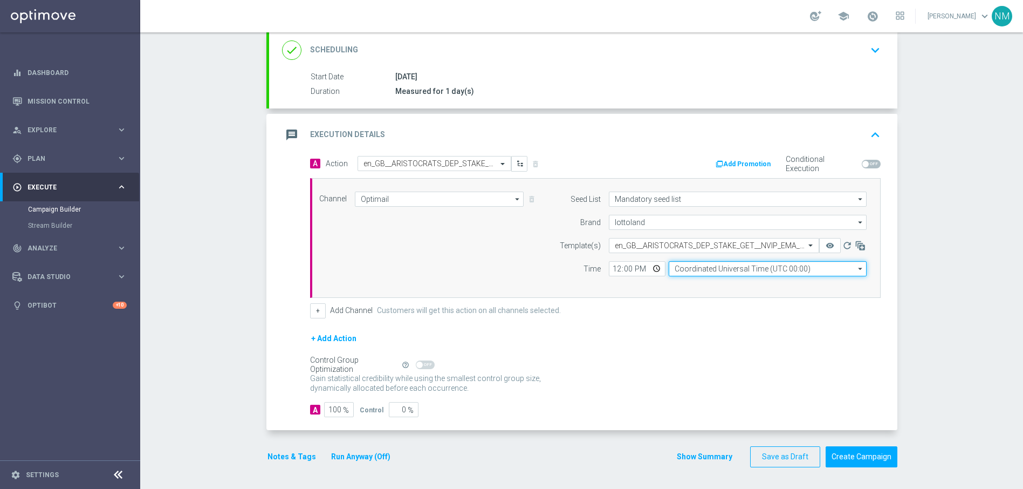
click at [749, 265] on input "Coordinated Universal Time (UTC 00:00)" at bounding box center [768, 268] width 198 height 15
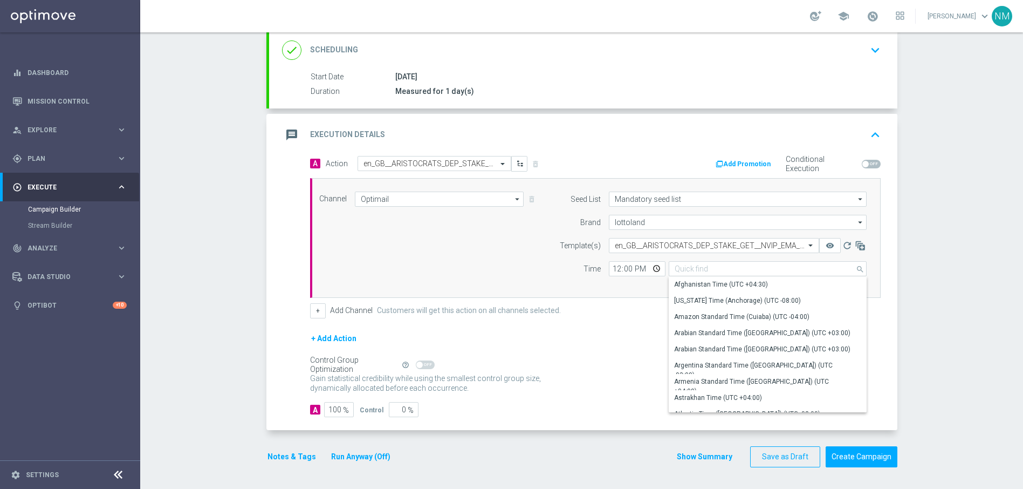
click at [601, 319] on form "A Action Select action en_GB__ARISTOCRATS_DEP_STAKE_GET__NVIP_EMA_TAC_GM delete…" at bounding box center [595, 287] width 571 height 262
type input "Coordinated Universal Time (UTC 00:00)"
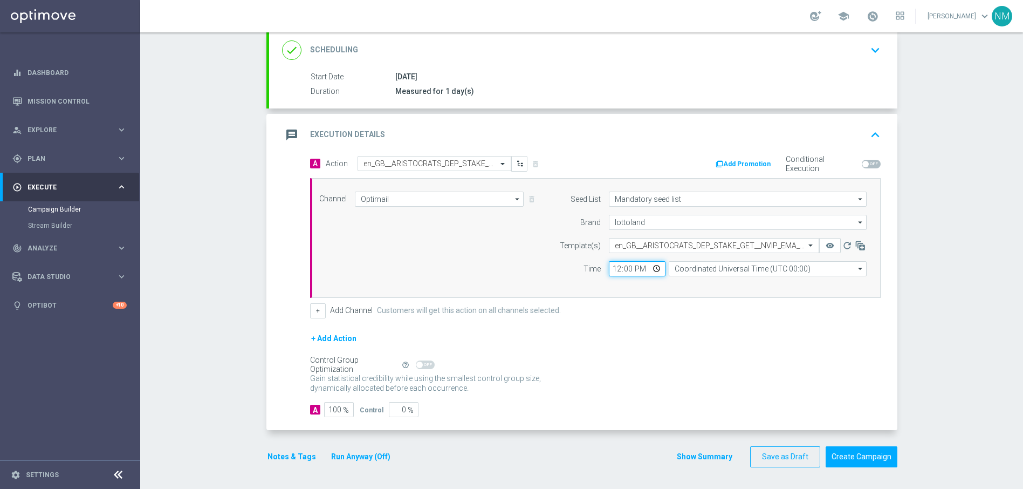
click at [653, 267] on input "12:00" at bounding box center [637, 268] width 57 height 15
type input "17:00"
click at [758, 320] on form "A Action Select action en_GB__ARISTOCRATS_DEP_STAKE_GET__NVIP_EMA_TAC_GM delete…" at bounding box center [595, 287] width 571 height 262
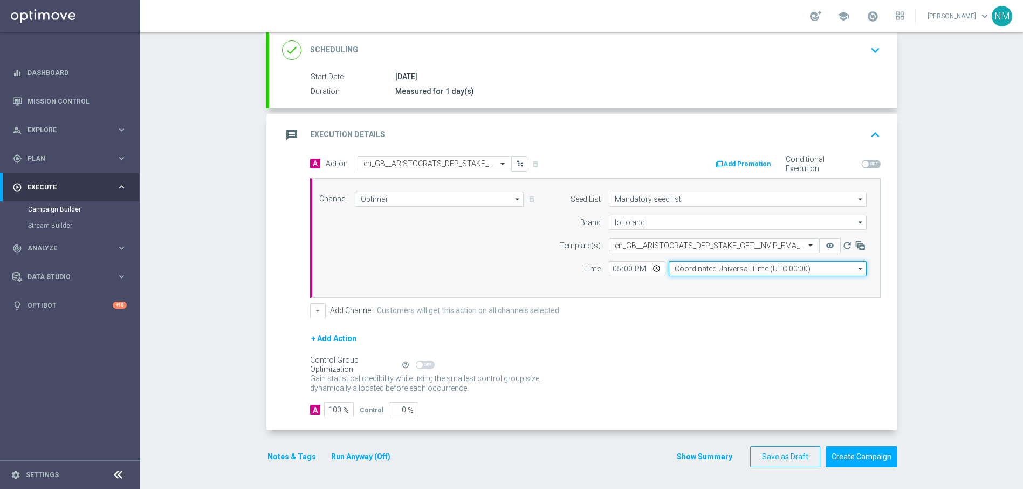
click at [734, 269] on input "Coordinated Universal Time (UTC 00:00)" at bounding box center [768, 268] width 198 height 15
click at [731, 284] on div "United Kingdom Time (UTC +01:00)" at bounding box center [726, 284] width 105 height 10
type input "United Kingdom Time (UTC +01:00)"
click at [290, 461] on button "Notes & Tags" at bounding box center [291, 456] width 51 height 13
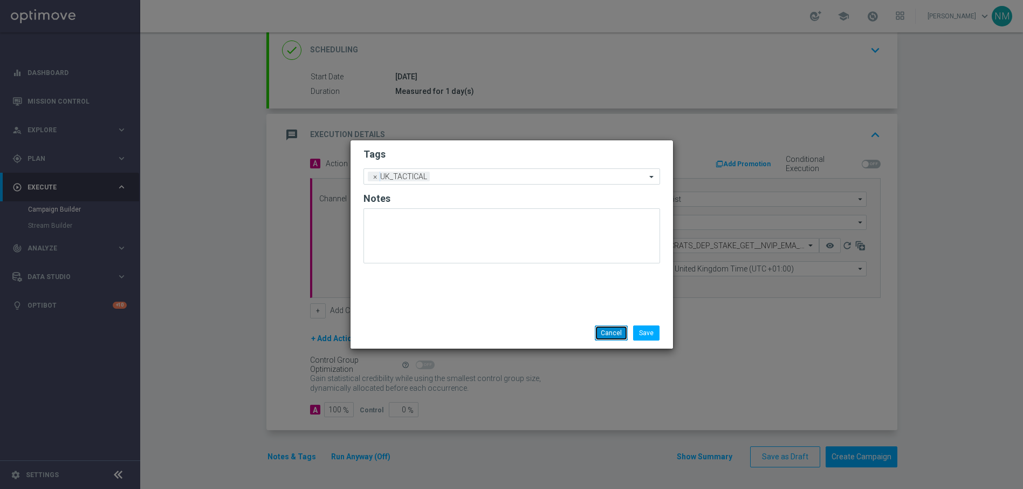
click at [617, 334] on button "Cancel" at bounding box center [611, 332] width 33 height 15
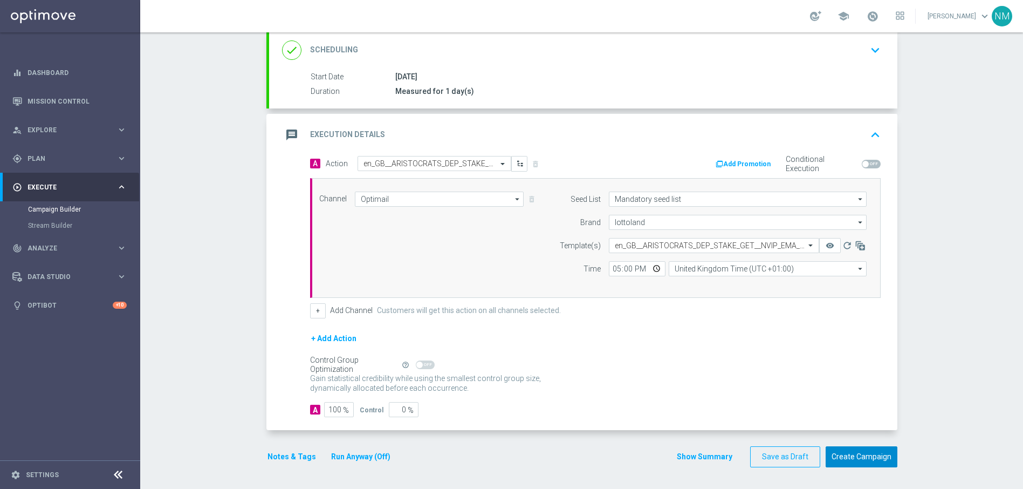
click at [845, 454] on button "Create Campaign" at bounding box center [862, 456] width 72 height 21
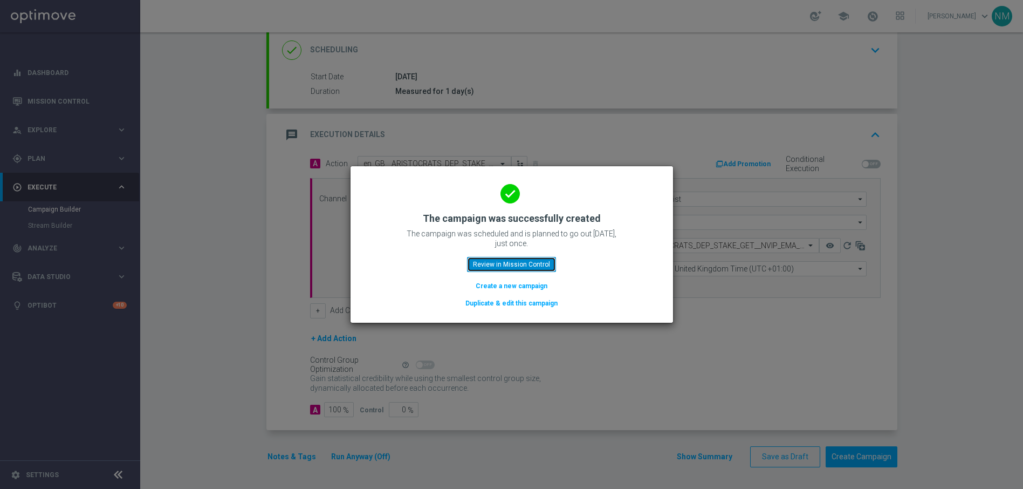
click at [495, 269] on button "Review in Mission Control" at bounding box center [511, 264] width 89 height 15
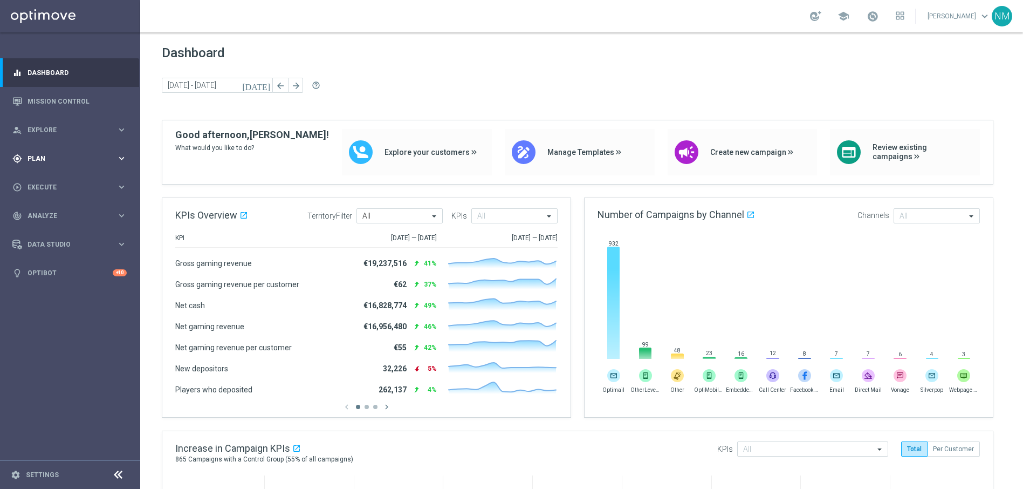
click at [77, 155] on span "Plan" at bounding box center [72, 158] width 89 height 6
click at [49, 211] on span "Templates" at bounding box center [67, 213] width 77 height 6
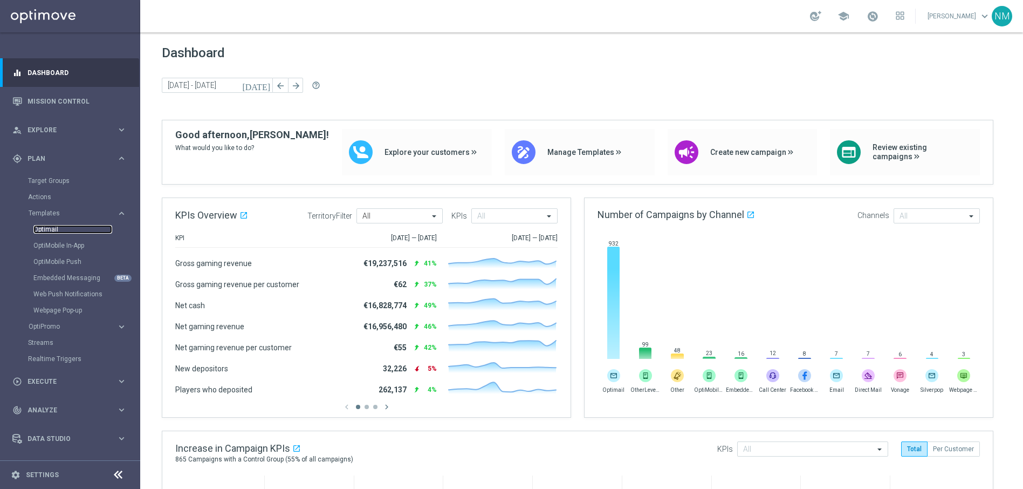
click at [51, 228] on link "Optimail" at bounding box center [72, 229] width 79 height 9
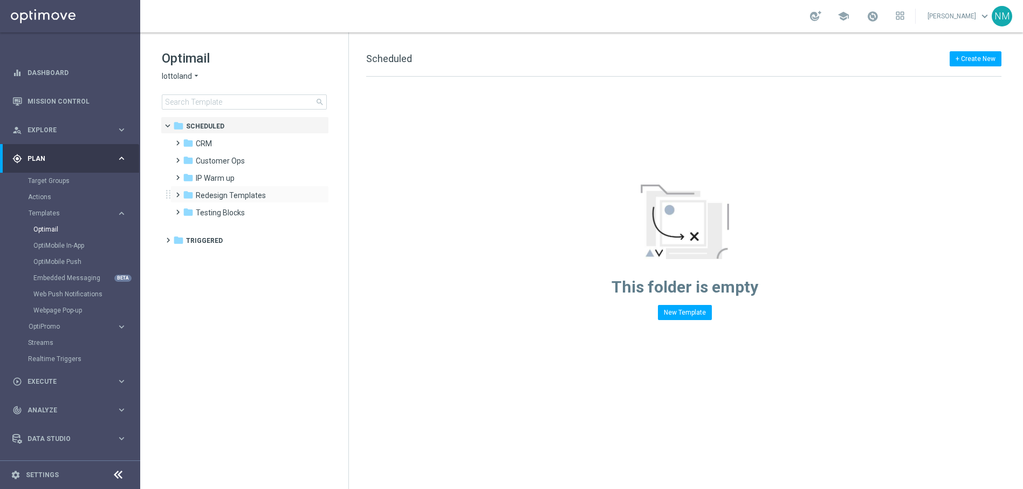
click at [175, 192] on span at bounding box center [175, 190] width 5 height 4
click at [195, 210] on icon "folder" at bounding box center [199, 212] width 11 height 11
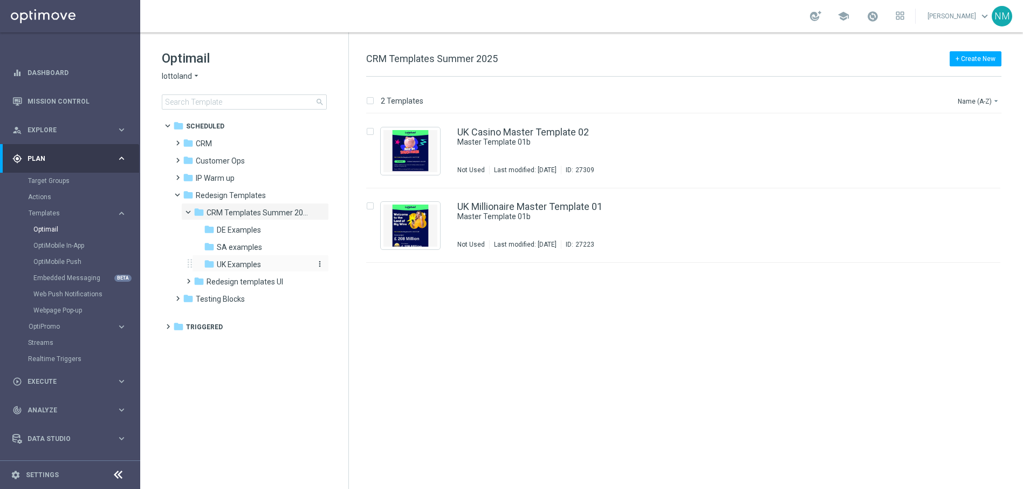
click at [222, 259] on span "UK Examples" at bounding box center [239, 264] width 44 height 10
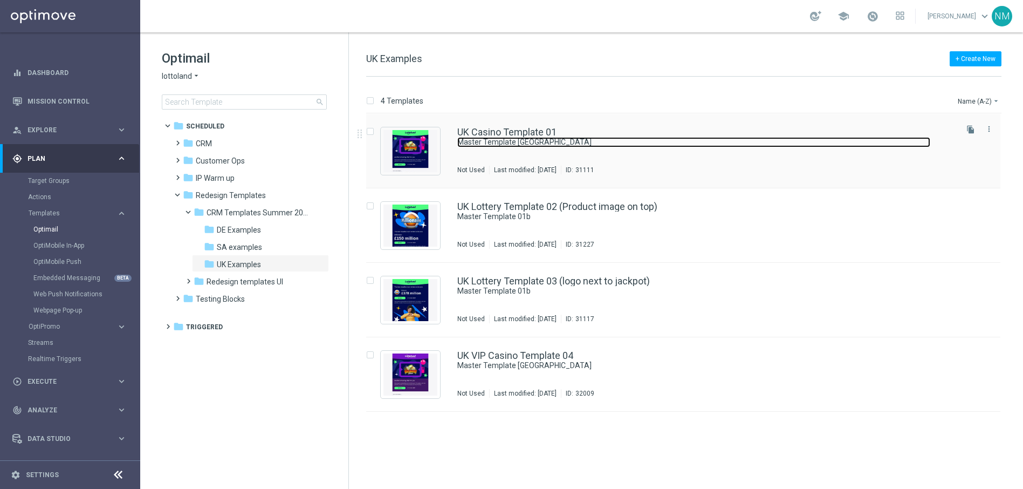
click at [541, 140] on link "Master Template UK" at bounding box center [693, 142] width 473 height 10
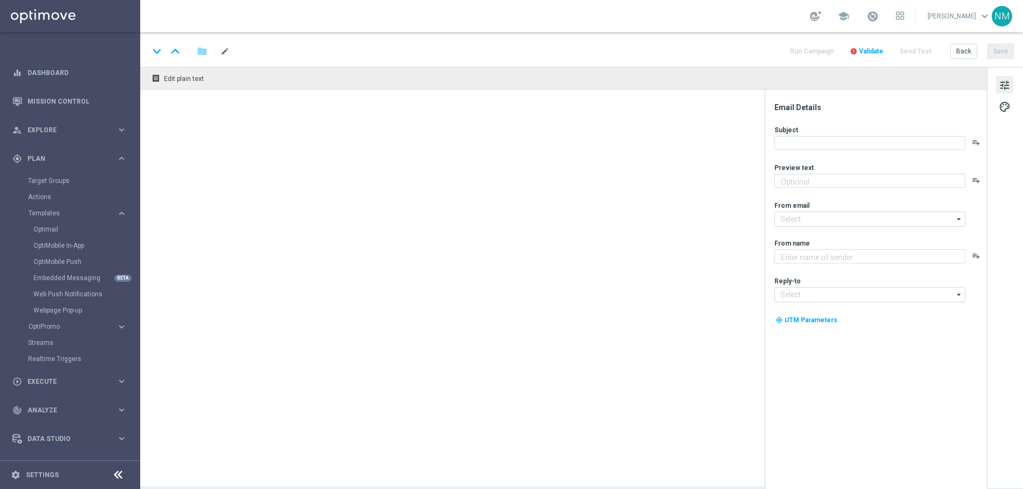
type textarea "preview text"
type input "mail@crm.lottoland.com"
type textarea "Lottoland"
type input "support@lottoland.co.uk"
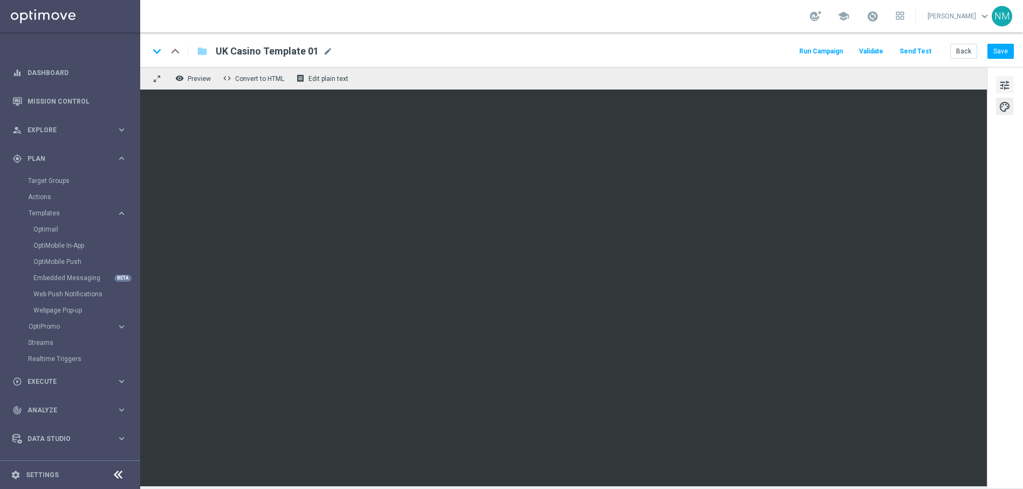
click at [1009, 91] on span "tune" at bounding box center [1005, 85] width 12 height 14
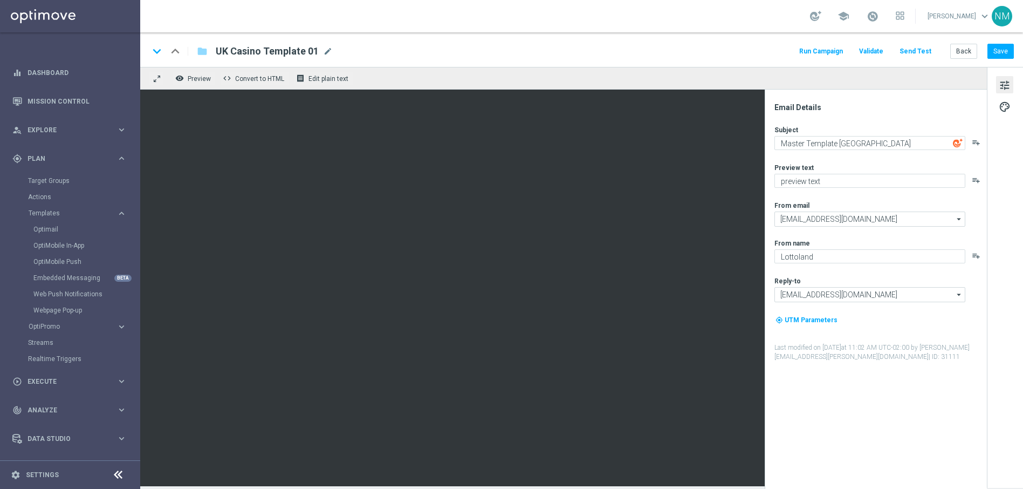
click at [1002, 83] on span "tune" at bounding box center [1005, 85] width 12 height 14
